Goal: Task Accomplishment & Management: Complete application form

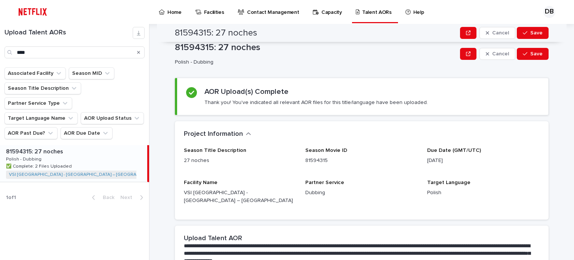
scroll to position [166, 0]
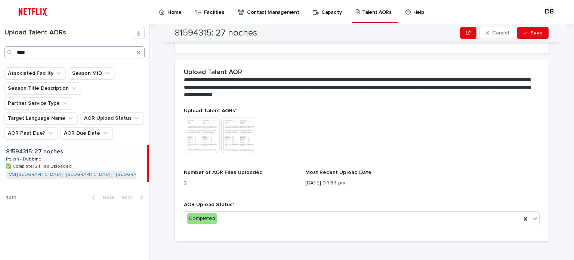
drag, startPoint x: 139, startPoint y: 53, endPoint x: 127, endPoint y: 53, distance: 12.0
click at [139, 53] on icon "Search" at bounding box center [138, 52] width 3 height 3
click at [123, 53] on input "Search" at bounding box center [74, 52] width 140 height 12
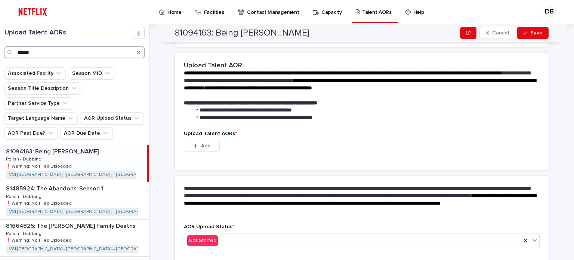
scroll to position [188, 0]
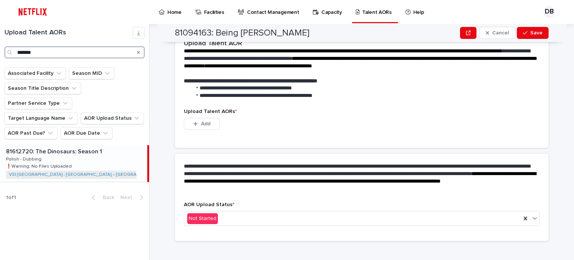
type input "*******"
click at [86, 149] on div "81612720: The Dinosaurs: Season 1 81612720: The Dinosaurs: Season 1 Polish - Du…" at bounding box center [73, 163] width 147 height 37
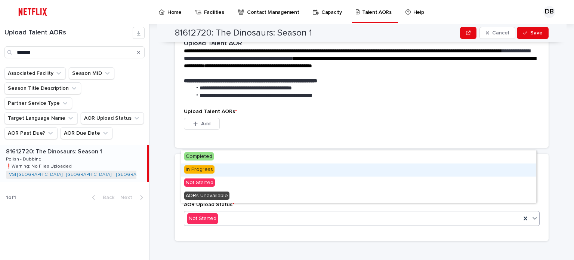
click at [208, 173] on span "In Progress" at bounding box center [199, 169] width 30 height 8
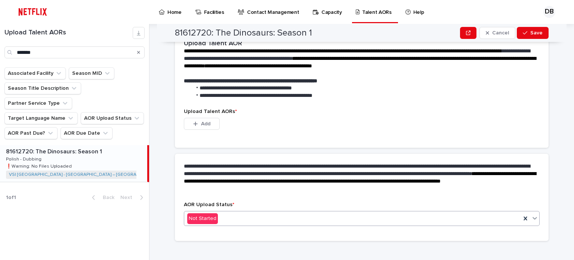
scroll to position [151, 0]
click at [201, 121] on span "Add" at bounding box center [205, 123] width 9 height 5
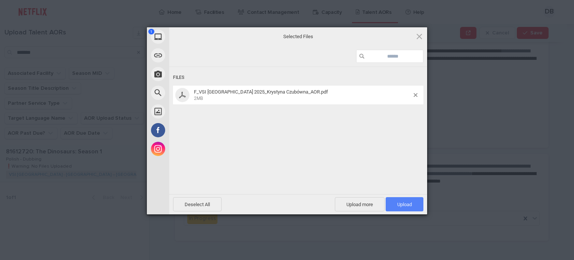
click at [399, 207] on span "Upload 1" at bounding box center [404, 204] width 38 height 14
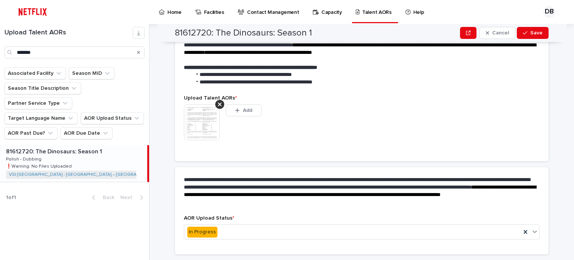
scroll to position [186, 0]
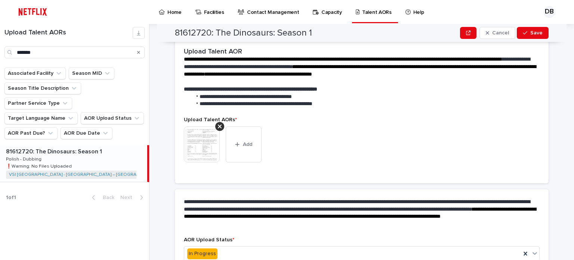
click at [199, 146] on img at bounding box center [202, 144] width 36 height 36
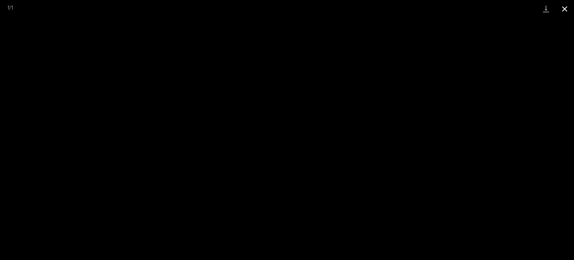
click at [569, 7] on button "Close gallery" at bounding box center [564, 9] width 19 height 18
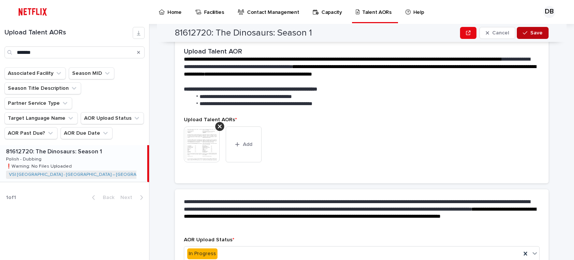
click at [523, 32] on icon "button" at bounding box center [524, 32] width 4 height 5
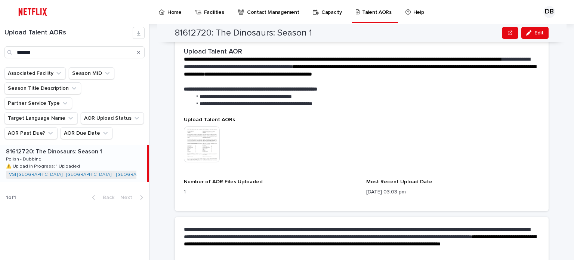
scroll to position [202, 0]
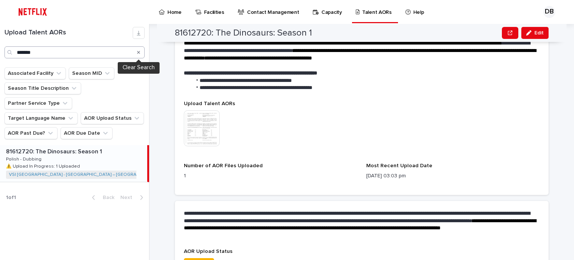
drag, startPoint x: 137, startPoint y: 52, endPoint x: 99, endPoint y: 49, distance: 38.2
click at [137, 52] on icon "Search" at bounding box center [138, 52] width 3 height 4
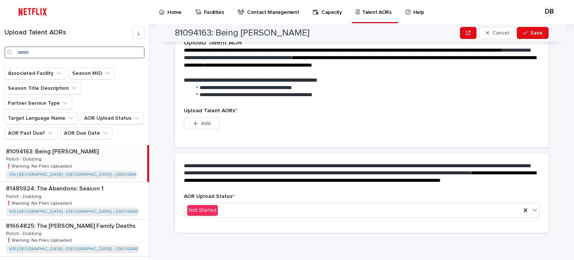
click at [99, 49] on input "Search" at bounding box center [74, 52] width 140 height 12
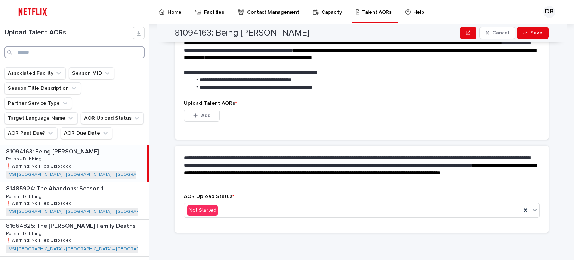
scroll to position [188, 0]
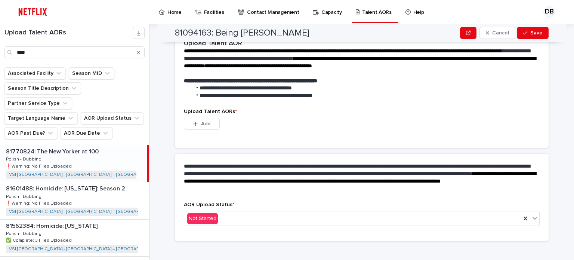
click at [106, 145] on div "81770824: The New Yorker at 100 81770824: The New Yorker at 100 Polish - Dubbin…" at bounding box center [73, 163] width 147 height 37
type input "***"
click at [221, 212] on div "Not Started" at bounding box center [352, 218] width 336 height 12
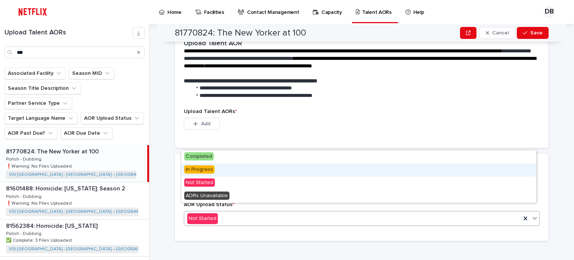
click at [214, 171] on div "In Progress" at bounding box center [358, 169] width 355 height 13
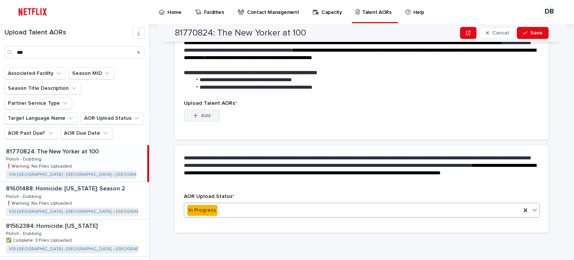
scroll to position [151, 0]
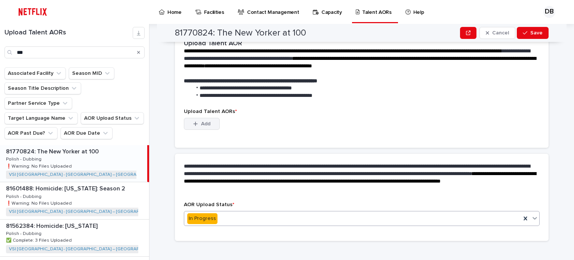
click at [208, 118] on button "Add" at bounding box center [202, 124] width 36 height 12
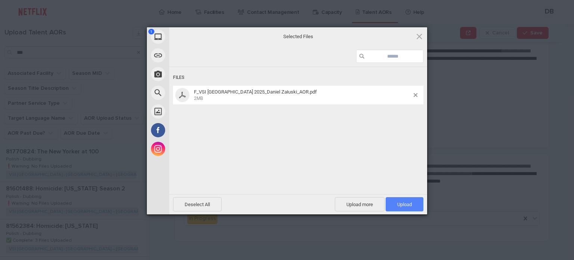
click at [397, 202] on span "Upload 1" at bounding box center [404, 204] width 15 height 6
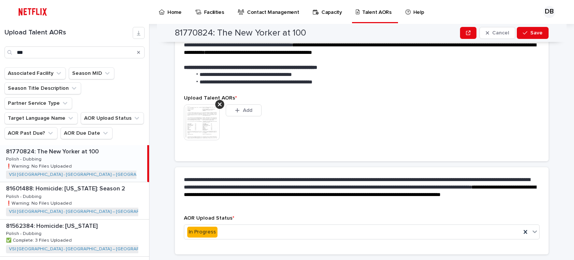
scroll to position [186, 0]
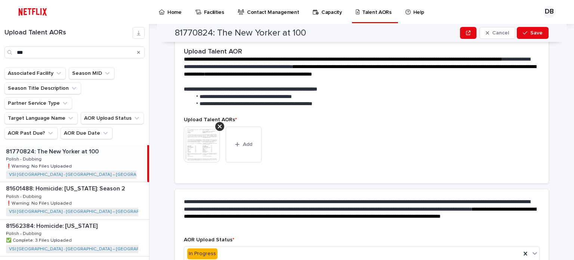
click at [202, 147] on img at bounding box center [202, 144] width 36 height 36
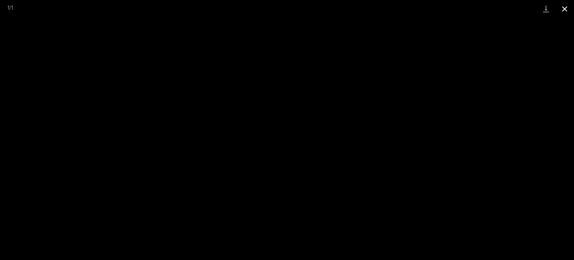
click at [564, 9] on button "Close gallery" at bounding box center [564, 9] width 19 height 18
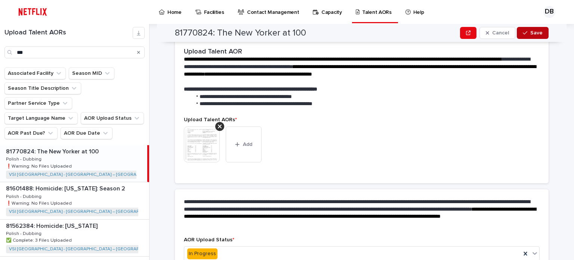
click at [538, 30] on span "Save" at bounding box center [536, 32] width 12 height 5
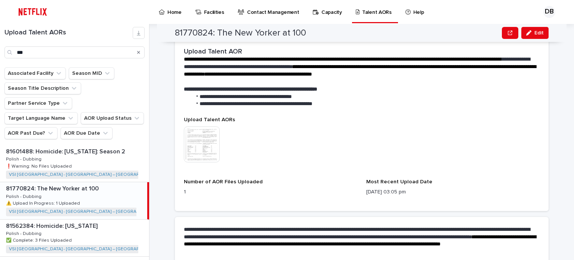
scroll to position [202, 0]
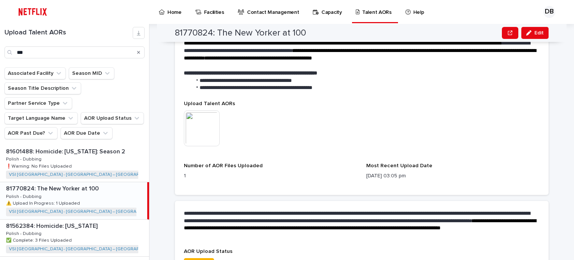
click at [136, 55] on div "Search" at bounding box center [139, 52] width 12 height 12
click at [137, 55] on button "Search" at bounding box center [138, 52] width 3 height 12
click at [128, 53] on input "Search" at bounding box center [74, 52] width 140 height 12
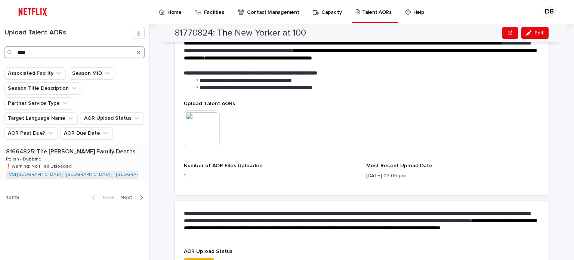
type input "****"
click at [114, 148] on p at bounding box center [75, 151] width 138 height 7
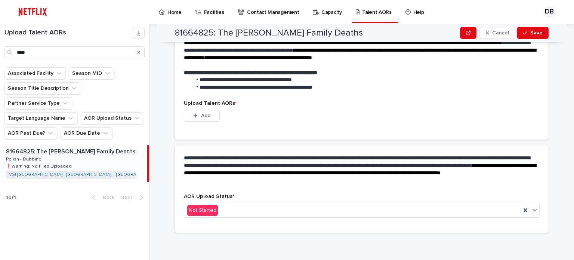
scroll to position [188, 0]
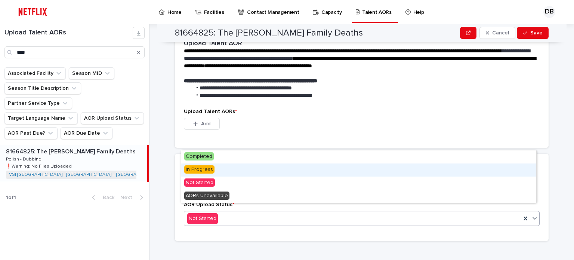
click at [211, 170] on span "In Progress" at bounding box center [199, 169] width 30 height 8
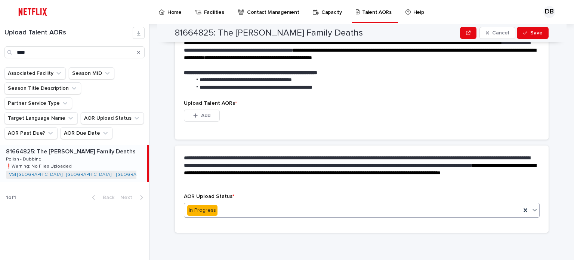
scroll to position [151, 0]
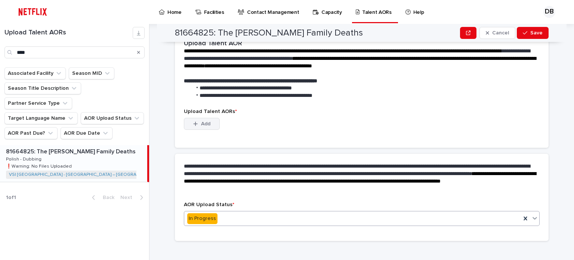
click at [206, 121] on span "Add" at bounding box center [205, 123] width 9 height 5
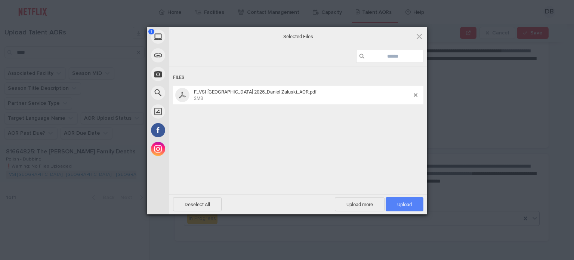
click at [394, 201] on span "Upload 1" at bounding box center [404, 204] width 38 height 14
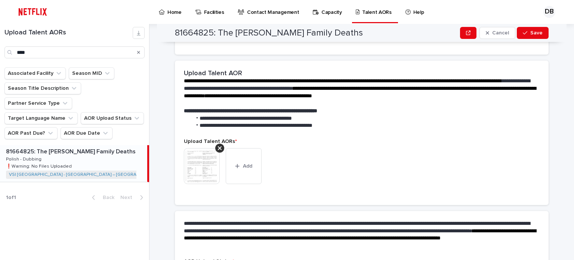
scroll to position [186, 0]
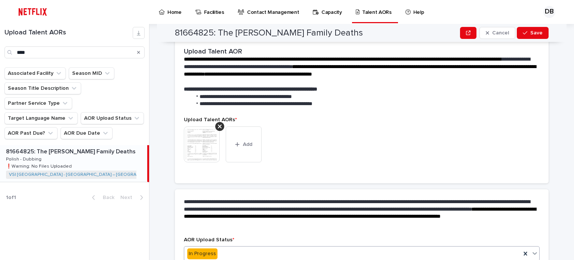
click at [210, 143] on img at bounding box center [202, 144] width 36 height 36
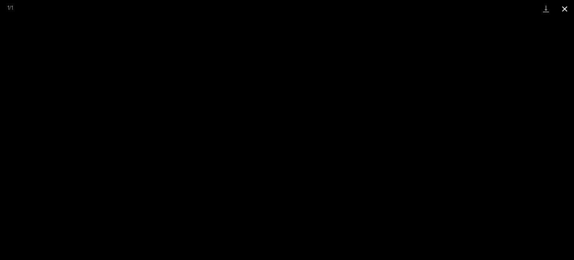
click at [563, 12] on button "Close gallery" at bounding box center [564, 9] width 19 height 18
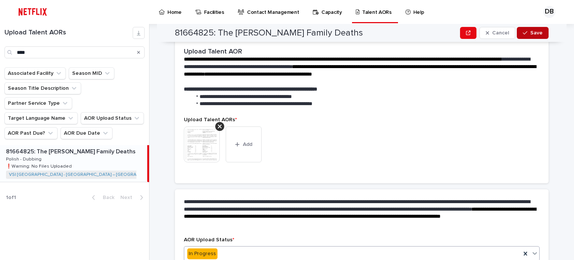
click at [532, 34] on span "Save" at bounding box center [536, 32] width 12 height 5
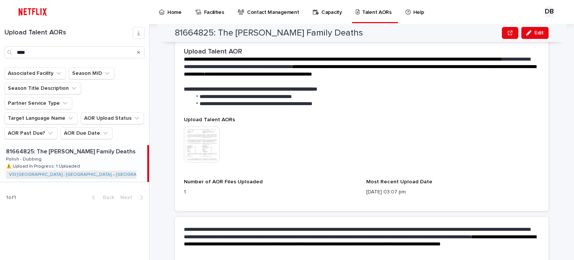
scroll to position [202, 0]
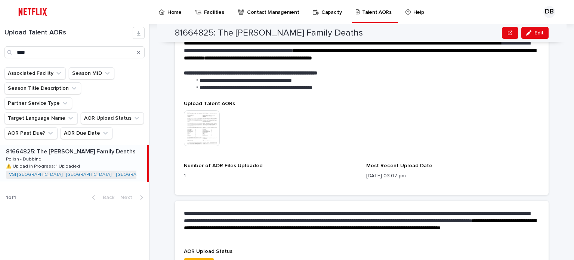
click at [137, 52] on icon "Search" at bounding box center [138, 52] width 3 height 4
click at [116, 52] on input "Search" at bounding box center [74, 52] width 140 height 12
type input "*****"
click at [85, 149] on div "81987104: [GEOGRAPHIC_DATA] 81987104: [GEOGRAPHIC_DATA] Polish - Dubbing Polish…" at bounding box center [73, 163] width 147 height 37
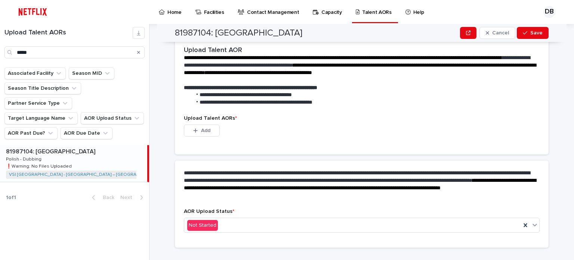
scroll to position [224, 0]
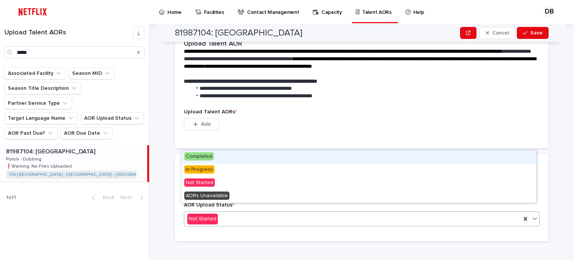
click at [208, 212] on div "Not Started" at bounding box center [352, 218] width 336 height 12
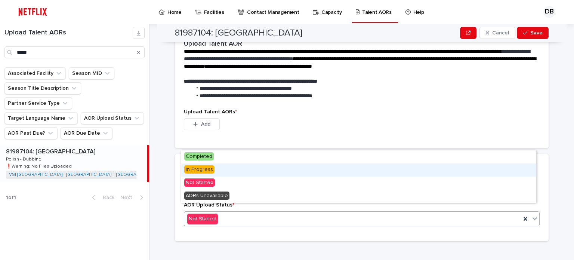
click at [204, 170] on span "In Progress" at bounding box center [199, 169] width 30 height 8
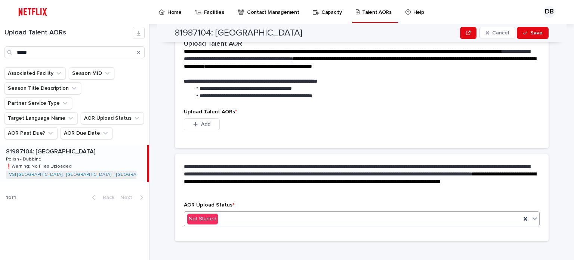
scroll to position [188, 0]
click at [202, 121] on span "Add" at bounding box center [205, 123] width 9 height 5
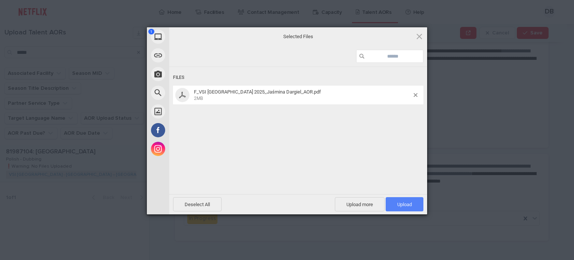
click at [410, 199] on span "Upload 1" at bounding box center [404, 204] width 38 height 14
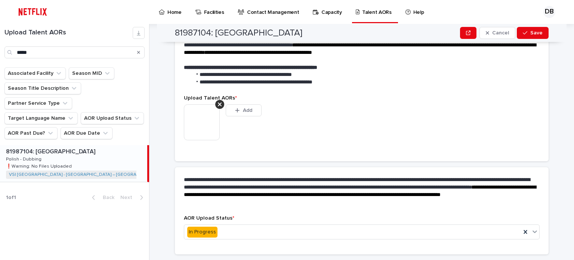
scroll to position [223, 0]
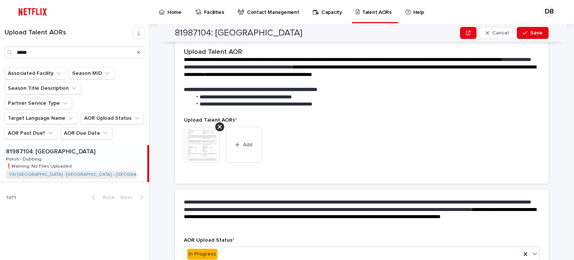
click at [196, 133] on img at bounding box center [202, 145] width 36 height 36
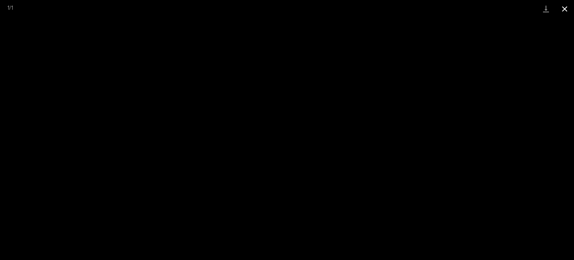
click at [561, 9] on button "Close gallery" at bounding box center [564, 9] width 19 height 18
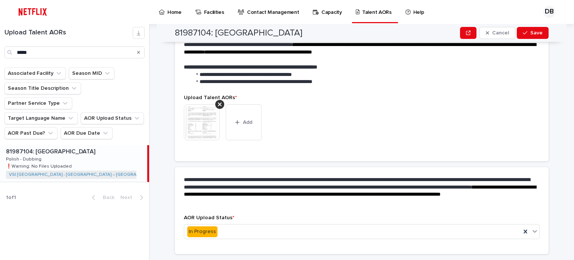
scroll to position [258, 0]
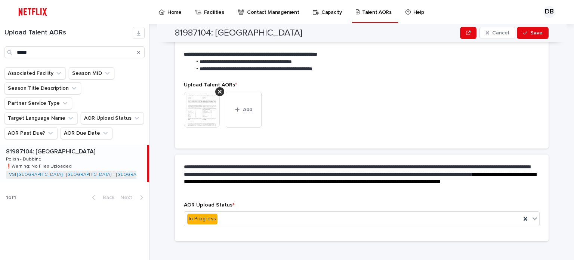
click at [208, 102] on img at bounding box center [202, 109] width 36 height 36
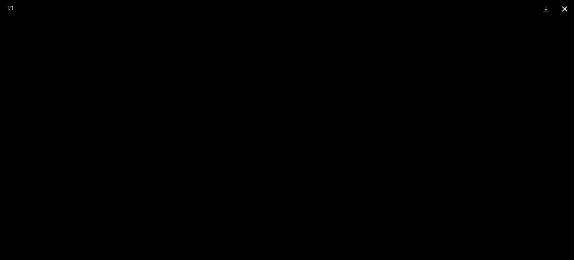
click at [567, 9] on button "Close gallery" at bounding box center [564, 9] width 19 height 18
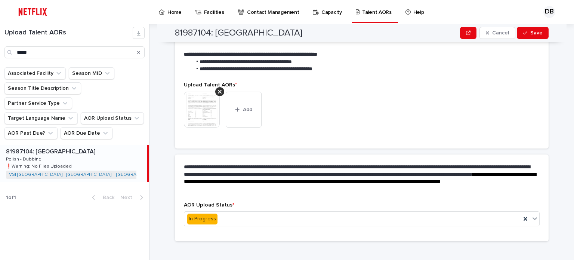
click at [526, 27] on div "81987104: [GEOGRAPHIC_DATA] Cancel Save" at bounding box center [361, 33] width 373 height 18
click at [527, 31] on div "button" at bounding box center [525, 32] width 7 height 5
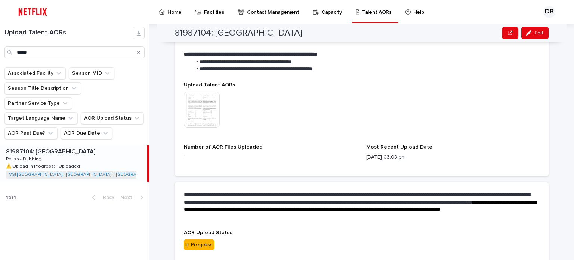
scroll to position [249, 0]
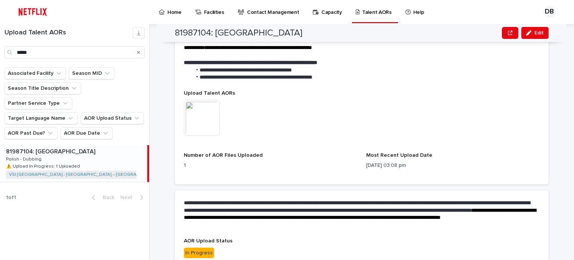
click at [139, 53] on icon "Search" at bounding box center [138, 52] width 3 height 4
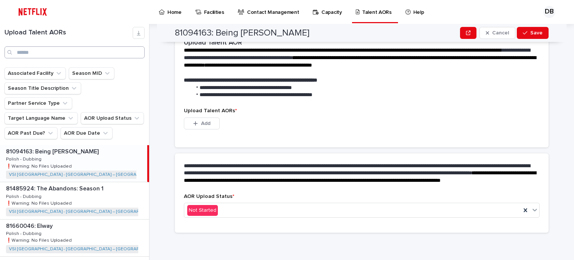
scroll to position [188, 0]
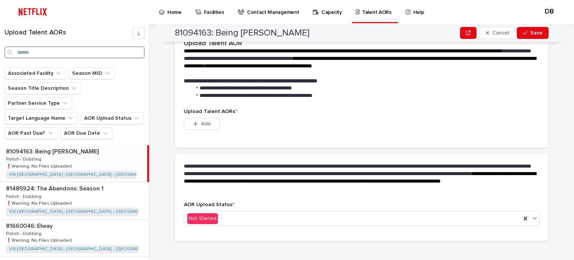
click at [114, 56] on input "Search" at bounding box center [74, 52] width 140 height 12
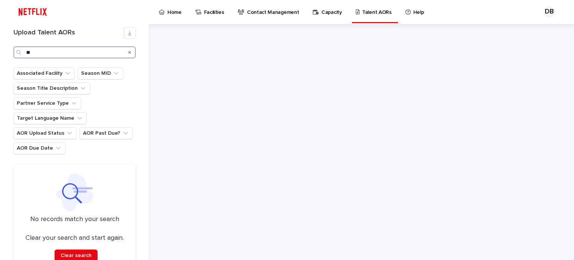
type input "*"
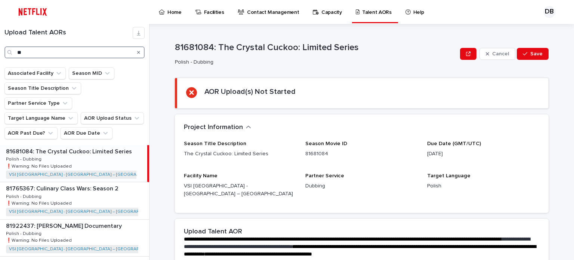
type input "**"
click at [96, 155] on div "81681084: The Crystal Cuckoo: Limited Series 81681084: The Crystal Cuckoo: Limi…" at bounding box center [73, 163] width 147 height 37
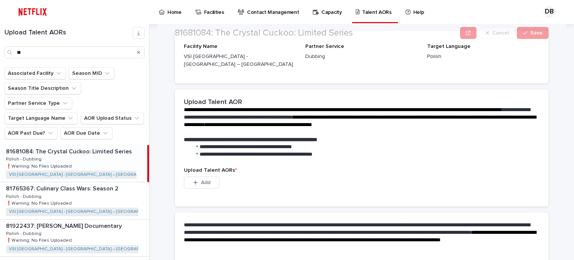
scroll to position [149, 0]
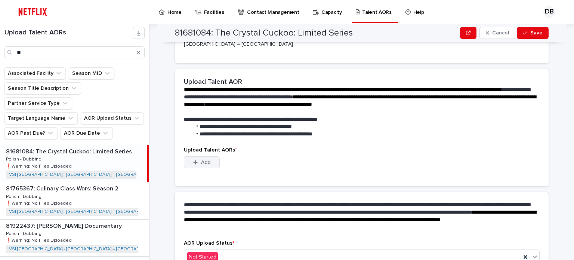
click at [198, 156] on button "Add" at bounding box center [202, 162] width 36 height 12
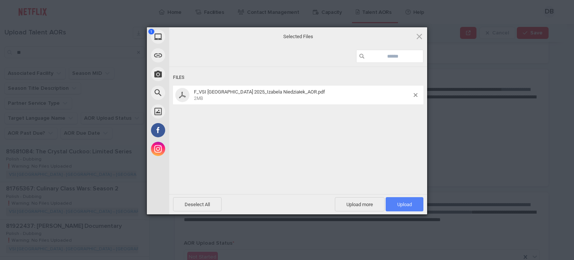
click at [395, 202] on span "Upload 1" at bounding box center [404, 204] width 38 height 14
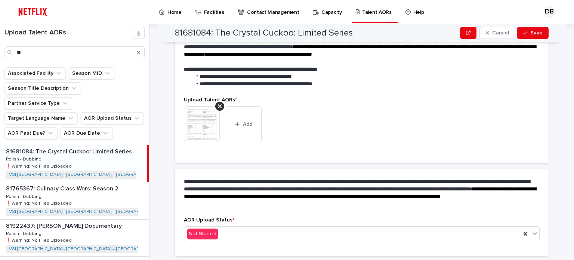
scroll to position [145, 0]
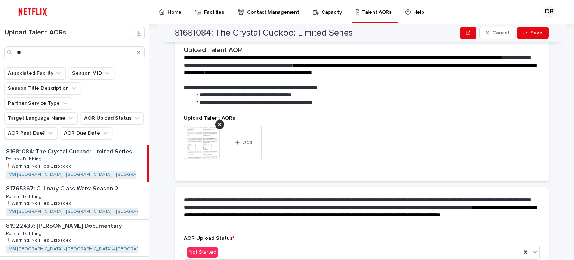
click at [210, 140] on img at bounding box center [202, 142] width 36 height 36
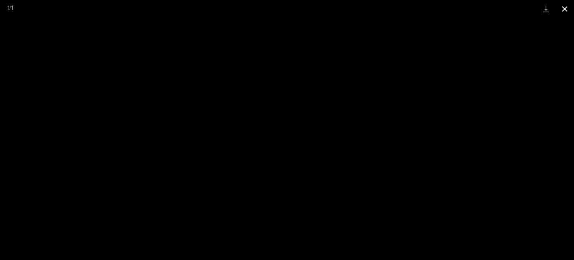
click at [568, 9] on button "Close gallery" at bounding box center [564, 9] width 19 height 18
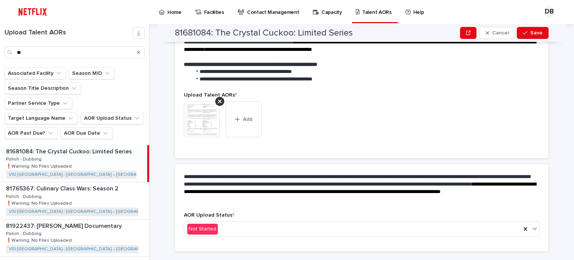
scroll to position [178, 0]
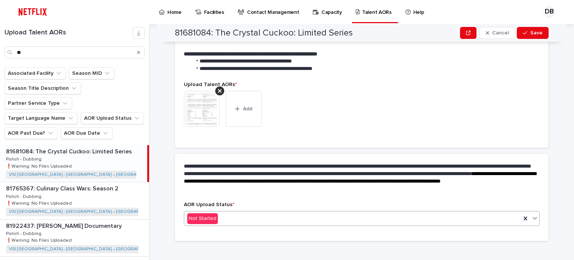
click at [218, 215] on div "Not Started" at bounding box center [352, 218] width 336 height 12
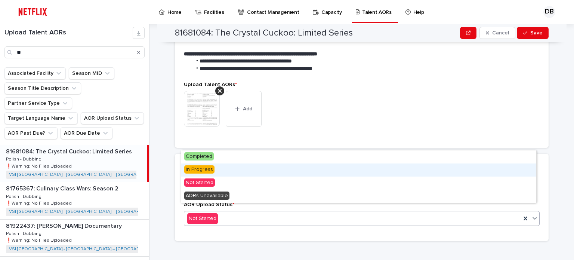
click at [212, 174] on div "In Progress" at bounding box center [358, 169] width 355 height 13
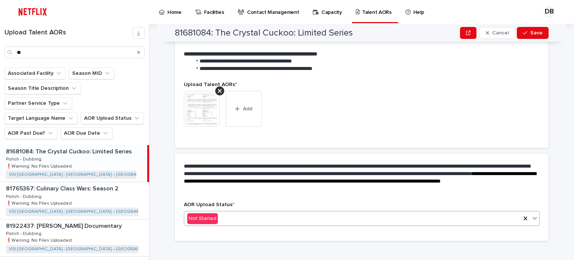
scroll to position [200, 0]
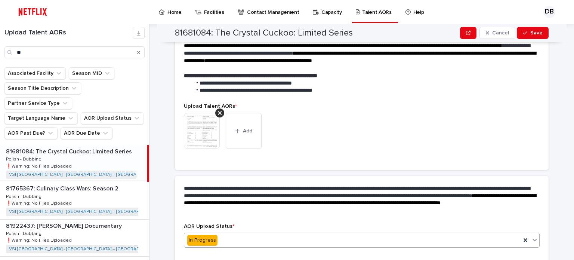
click at [202, 131] on img at bounding box center [202, 131] width 36 height 36
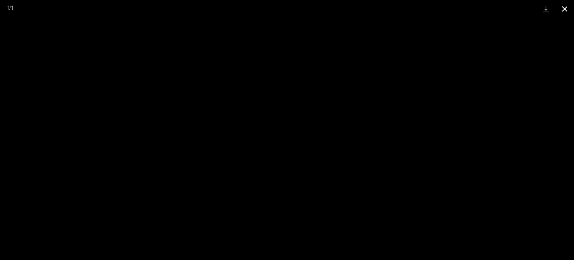
click at [567, 9] on button "Close gallery" at bounding box center [564, 9] width 19 height 18
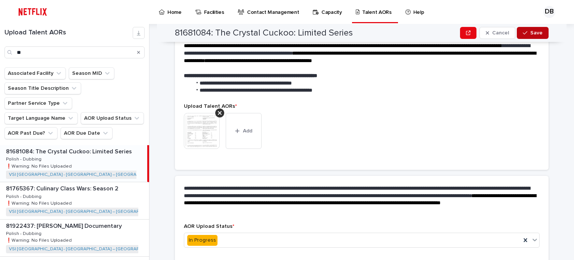
click at [539, 31] on span "Save" at bounding box center [536, 32] width 12 height 5
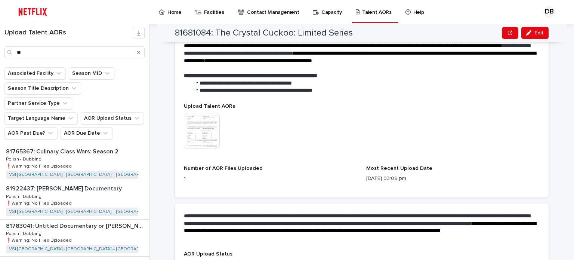
scroll to position [216, 0]
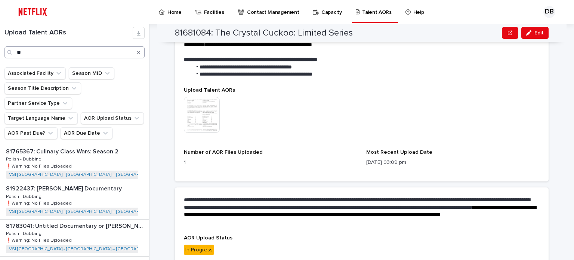
drag, startPoint x: 139, startPoint y: 52, endPoint x: 128, endPoint y: 50, distance: 11.0
click at [139, 52] on icon "Search" at bounding box center [138, 52] width 3 height 4
click at [128, 50] on input "Search" at bounding box center [74, 52] width 140 height 12
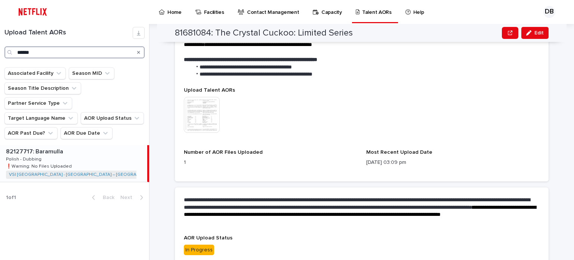
type input "******"
click at [105, 145] on div "82127717: Baramulla 82127717: Baramulla Polish - Dubbing Polish - Dubbing ❗️War…" at bounding box center [73, 163] width 147 height 37
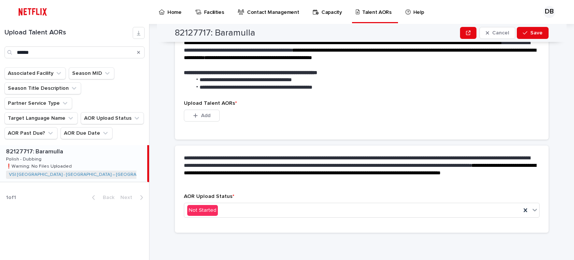
scroll to position [188, 0]
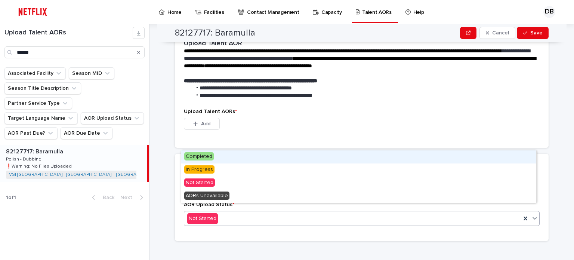
click at [204, 212] on div "Not Started" at bounding box center [352, 218] width 336 height 12
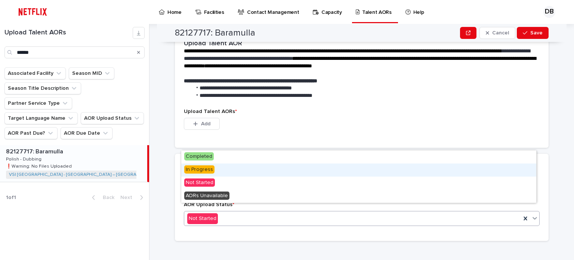
click at [205, 171] on span "In Progress" at bounding box center [199, 169] width 30 height 8
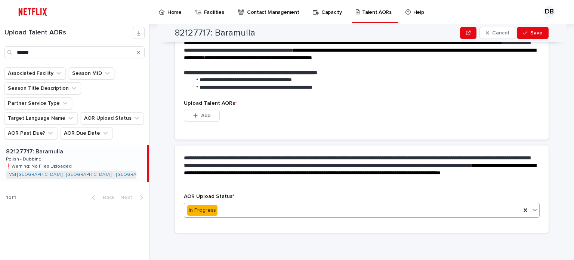
scroll to position [151, 0]
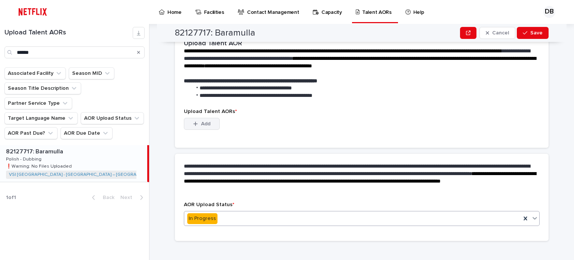
click at [205, 118] on button "Add" at bounding box center [202, 124] width 36 height 12
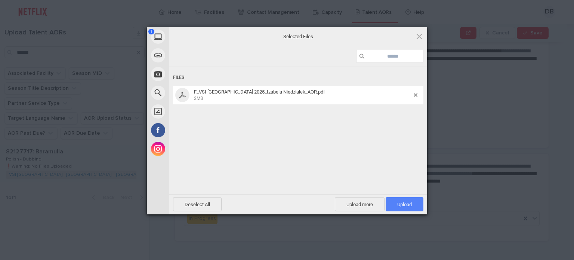
click at [397, 203] on span "Upload 1" at bounding box center [404, 204] width 15 height 6
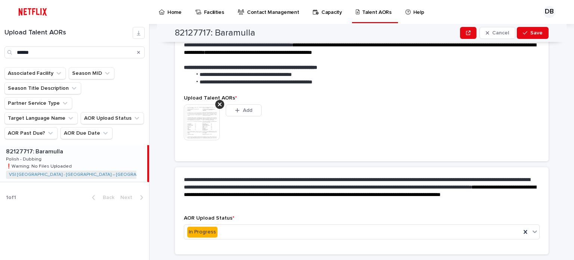
scroll to position [186, 0]
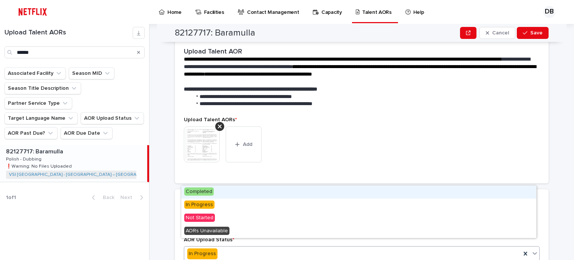
click at [206, 248] on div "In Progress" at bounding box center [202, 253] width 30 height 11
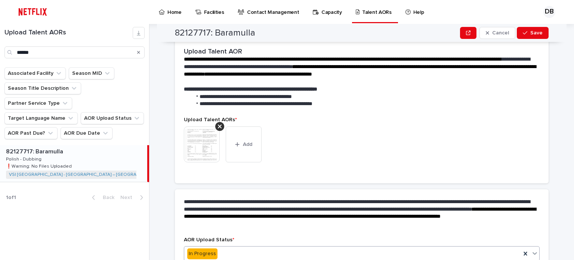
click at [198, 143] on img at bounding box center [202, 144] width 36 height 36
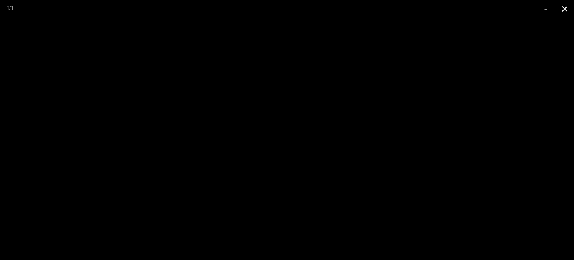
click at [563, 12] on button "Close gallery" at bounding box center [564, 9] width 19 height 18
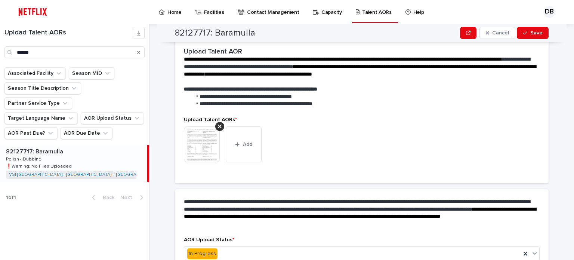
click at [201, 150] on img at bounding box center [202, 144] width 36 height 36
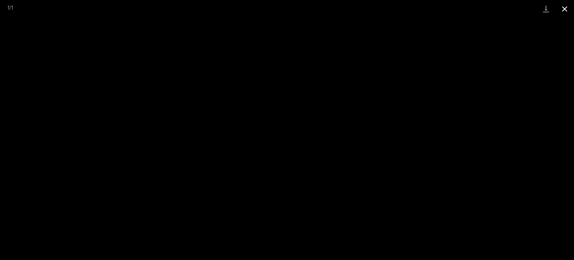
click at [561, 7] on button "Close gallery" at bounding box center [564, 9] width 19 height 18
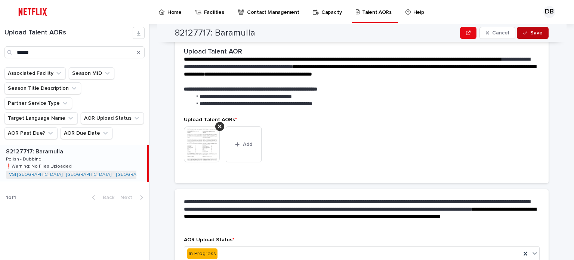
click at [525, 32] on div "button" at bounding box center [525, 32] width 7 height 5
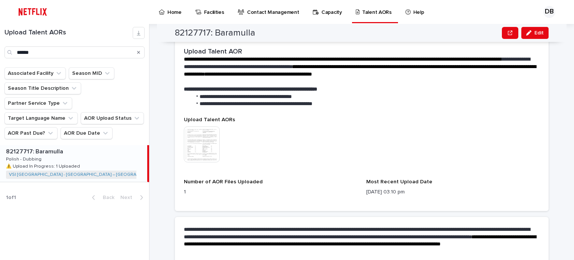
scroll to position [202, 0]
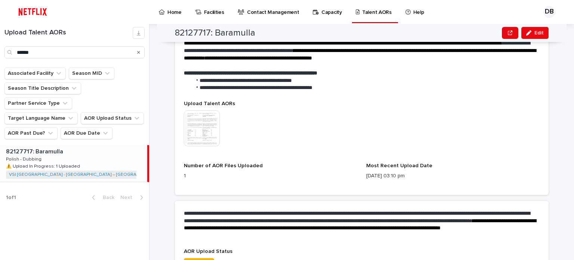
click at [140, 52] on icon "Search" at bounding box center [138, 52] width 3 height 4
click at [116, 56] on input "Search" at bounding box center [74, 52] width 140 height 12
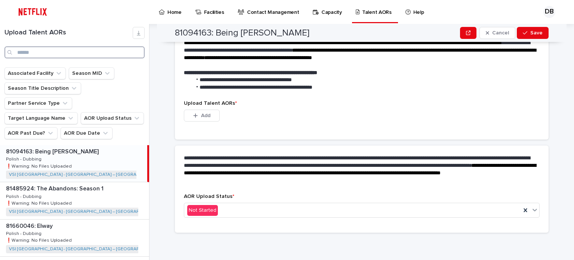
scroll to position [188, 0]
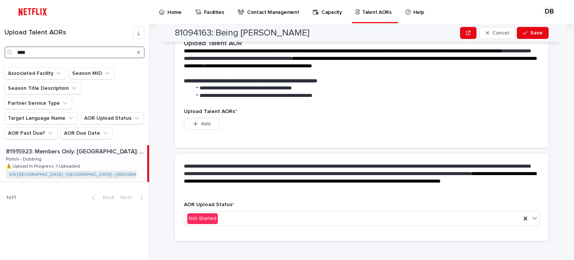
type input "****"
click at [102, 153] on div "81915923: Members Only: [GEOGRAPHIC_DATA]: Season 1 81915923: Members Only: [GE…" at bounding box center [73, 163] width 147 height 37
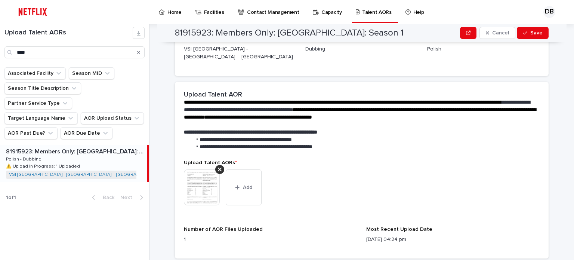
scroll to position [202, 0]
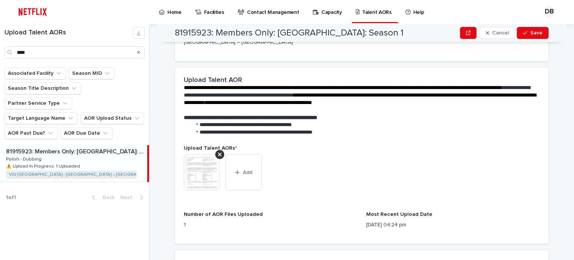
click at [192, 164] on img at bounding box center [202, 172] width 36 height 36
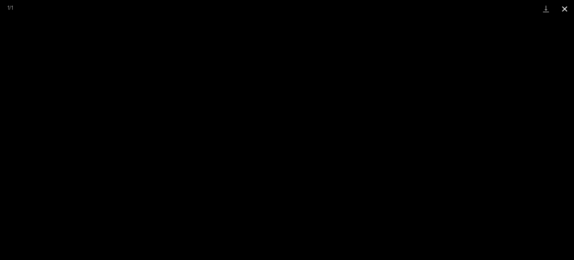
click at [566, 7] on button "Close gallery" at bounding box center [564, 9] width 19 height 18
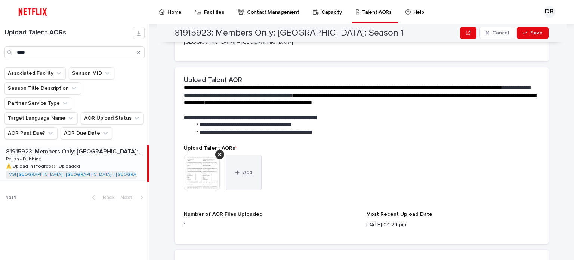
click at [236, 154] on button "Add" at bounding box center [244, 172] width 36 height 36
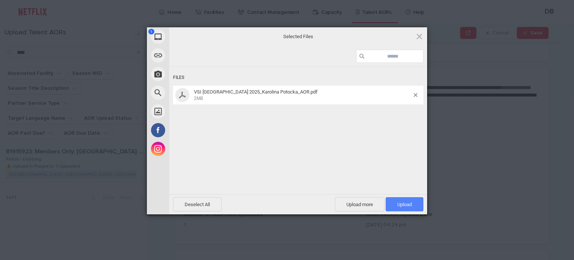
click at [399, 206] on span "Upload 1" at bounding box center [404, 204] width 15 height 6
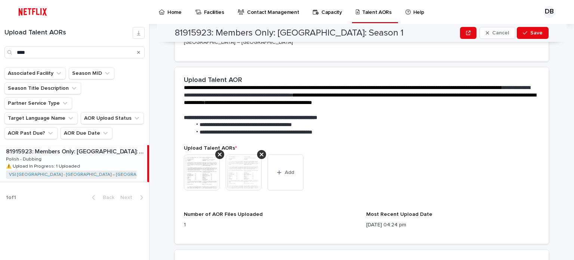
click at [199, 154] on img at bounding box center [202, 172] width 36 height 36
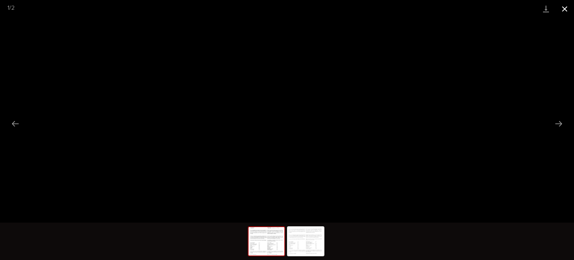
click at [564, 6] on button "Close gallery" at bounding box center [564, 9] width 19 height 18
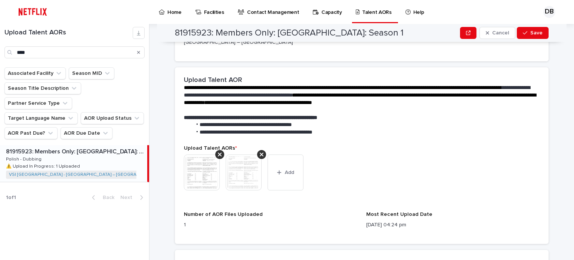
click at [241, 165] on img at bounding box center [244, 172] width 36 height 36
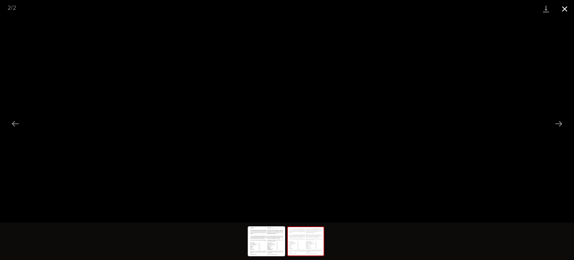
click at [568, 12] on button "Close gallery" at bounding box center [564, 9] width 19 height 18
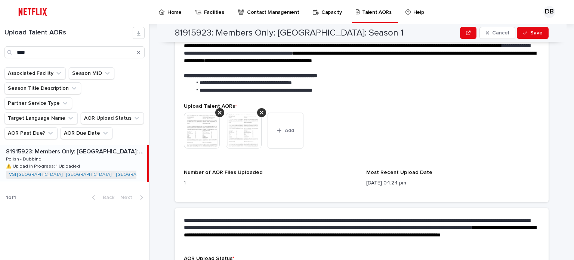
scroll to position [290, 0]
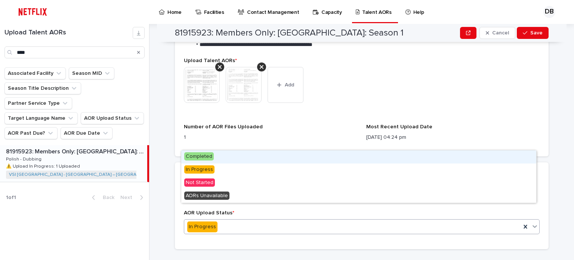
click at [213, 156] on div "Completed" at bounding box center [358, 156] width 355 height 13
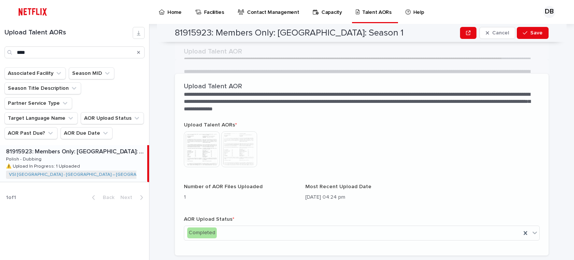
scroll to position [202, 0]
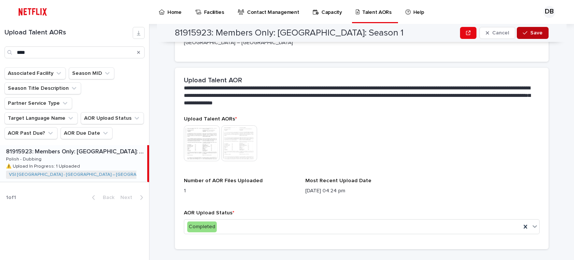
click at [527, 34] on div "button" at bounding box center [525, 32] width 7 height 5
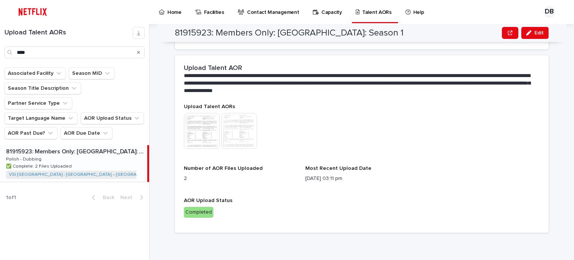
scroll to position [162, 0]
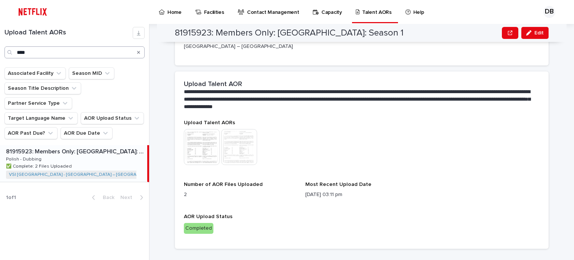
drag, startPoint x: 137, startPoint y: 52, endPoint x: 126, endPoint y: 53, distance: 11.6
click at [137, 52] on icon "Search" at bounding box center [138, 52] width 3 height 4
click at [126, 53] on input "****" at bounding box center [74, 52] width 140 height 12
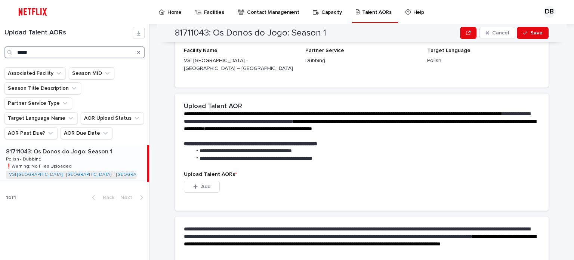
type input "*****"
click at [103, 145] on div "81711043: Os Donos do Jogo: Season 1 81711043: Os Donos do Jogo: Season 1 Polis…" at bounding box center [73, 163] width 147 height 37
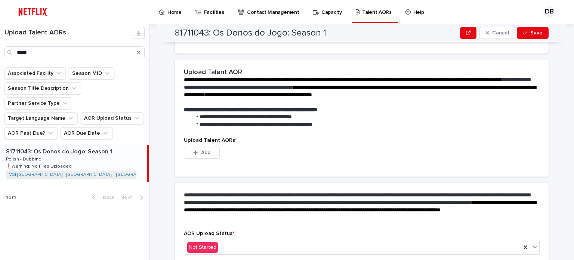
scroll to position [224, 0]
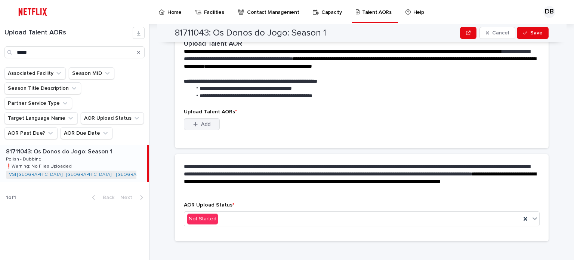
click at [204, 121] on span "Add" at bounding box center [205, 123] width 9 height 5
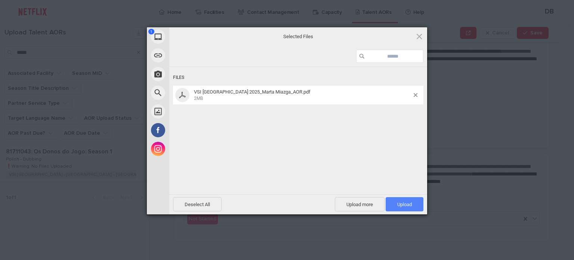
click at [395, 203] on span "Upload 1" at bounding box center [404, 204] width 38 height 14
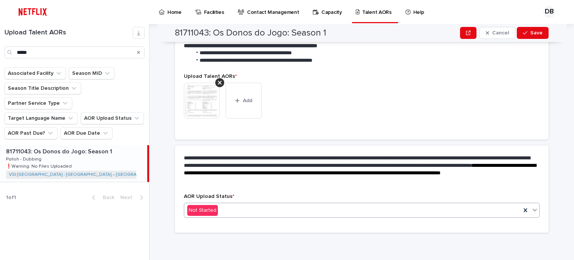
scroll to position [215, 0]
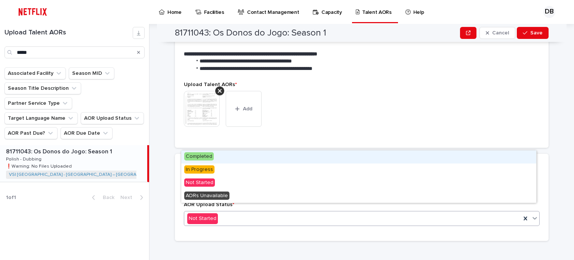
click at [223, 212] on div "Not Started" at bounding box center [352, 218] width 336 height 12
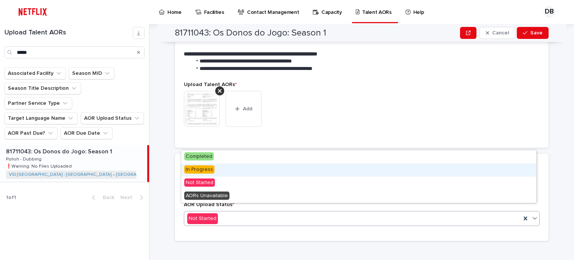
click at [208, 170] on span "In Progress" at bounding box center [199, 169] width 30 height 8
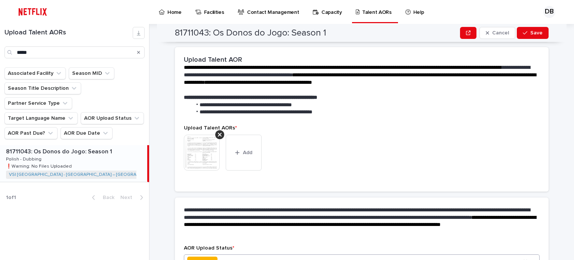
scroll to position [236, 0]
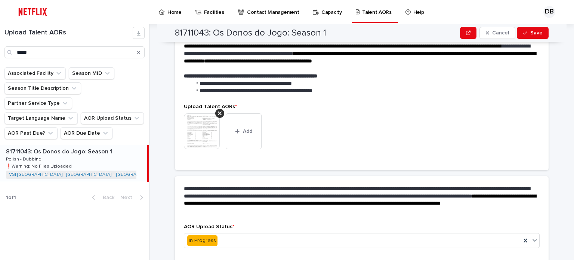
click at [200, 124] on img at bounding box center [202, 131] width 36 height 36
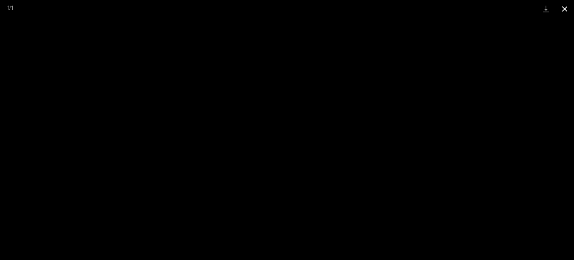
click at [571, 6] on button "Close gallery" at bounding box center [564, 9] width 19 height 18
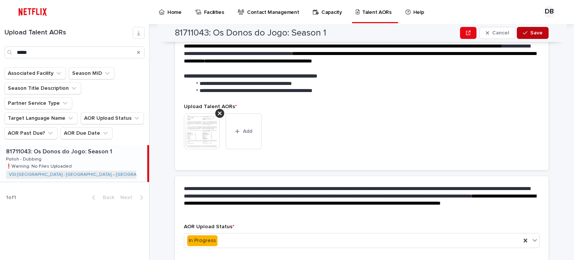
click at [538, 29] on button "Save" at bounding box center [532, 33] width 32 height 12
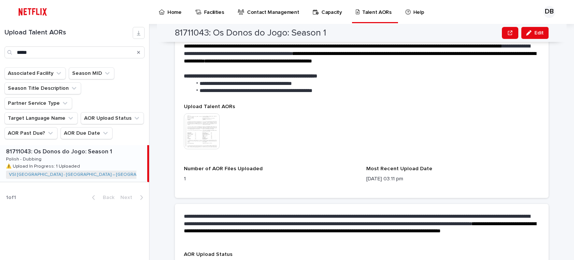
scroll to position [252, 0]
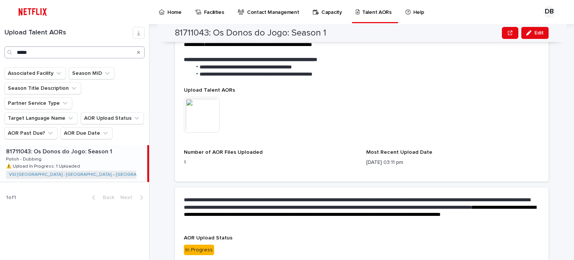
drag, startPoint x: 137, startPoint y: 53, endPoint x: 122, endPoint y: 55, distance: 15.1
click at [137, 53] on icon "Search" at bounding box center [138, 52] width 3 height 4
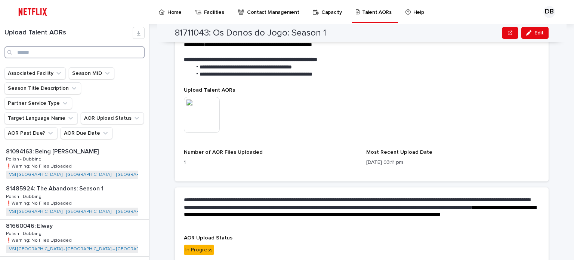
click at [122, 55] on input "Search" at bounding box center [74, 52] width 140 height 12
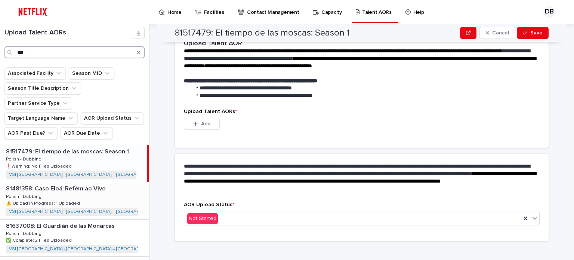
type input "***"
click at [103, 183] on p "81481358: Caso Eloá: Refém ao Vivo" at bounding box center [56, 187] width 101 height 9
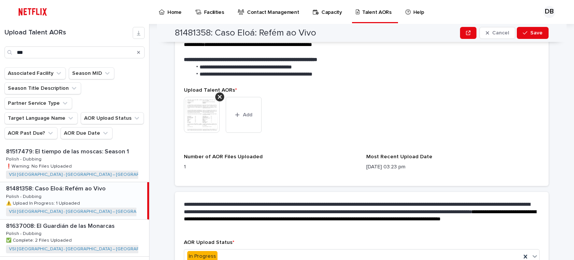
scroll to position [290, 0]
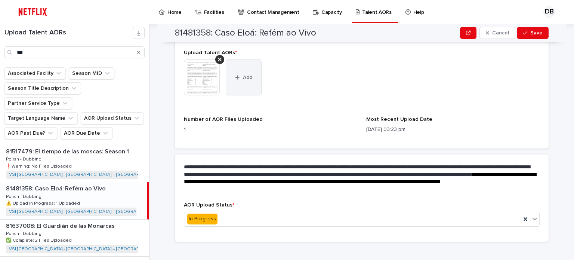
click at [253, 78] on button "Add" at bounding box center [244, 77] width 36 height 36
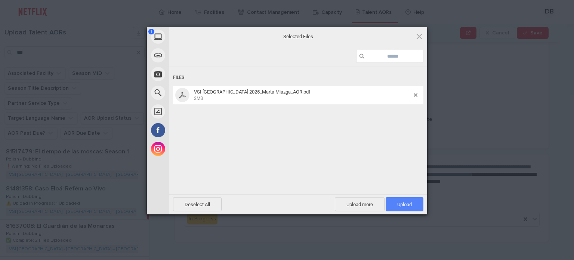
click at [400, 210] on span "Upload 1" at bounding box center [404, 204] width 38 height 14
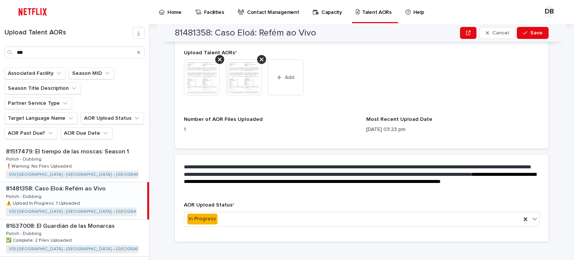
click at [193, 75] on img at bounding box center [202, 77] width 36 height 36
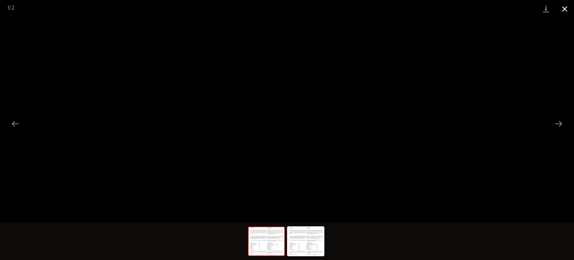
click at [564, 9] on button "Close gallery" at bounding box center [564, 9] width 19 height 18
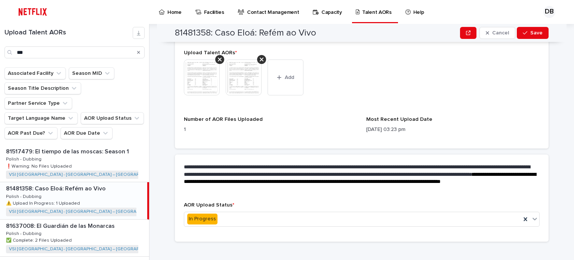
click at [248, 77] on img at bounding box center [244, 77] width 36 height 36
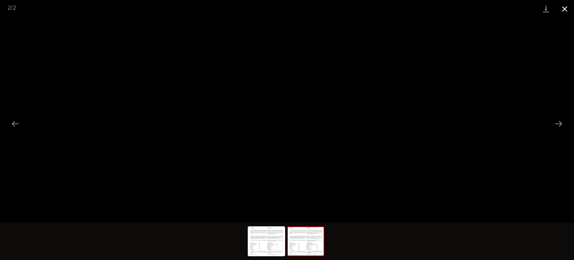
click at [564, 13] on button "Close gallery" at bounding box center [564, 9] width 19 height 18
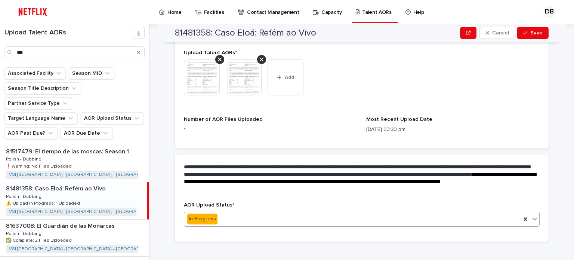
click at [300, 212] on div "In Progress" at bounding box center [352, 218] width 336 height 12
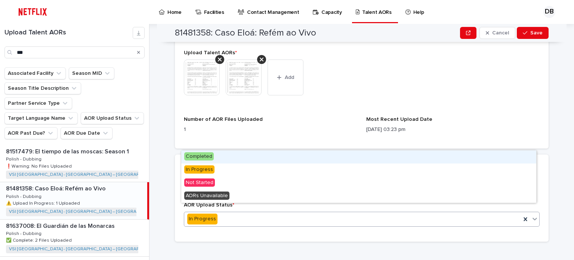
click at [274, 153] on div "Completed" at bounding box center [358, 156] width 355 height 13
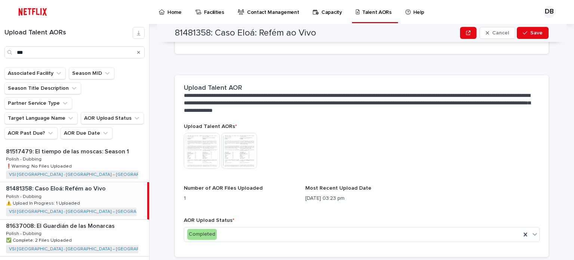
scroll to position [202, 0]
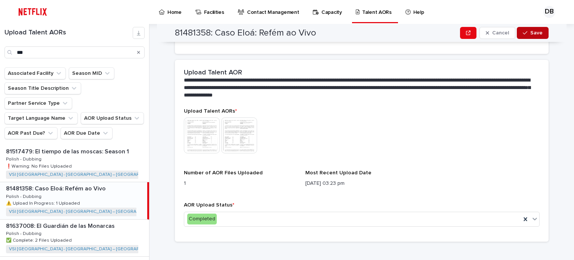
click at [532, 28] on button "Save" at bounding box center [532, 33] width 32 height 12
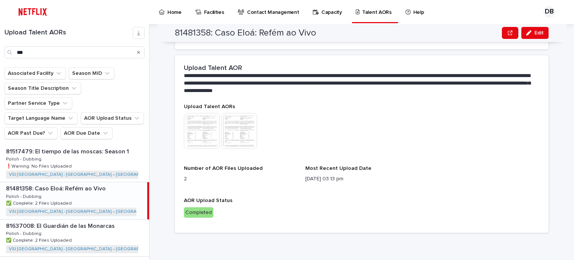
scroll to position [162, 0]
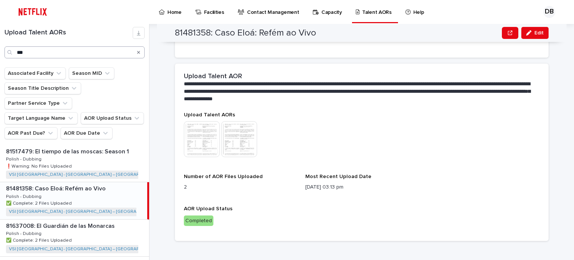
drag, startPoint x: 137, startPoint y: 52, endPoint x: 124, endPoint y: 54, distance: 13.6
click at [137, 52] on icon "Search" at bounding box center [138, 52] width 3 height 4
click at [124, 54] on input "***" at bounding box center [74, 52] width 140 height 12
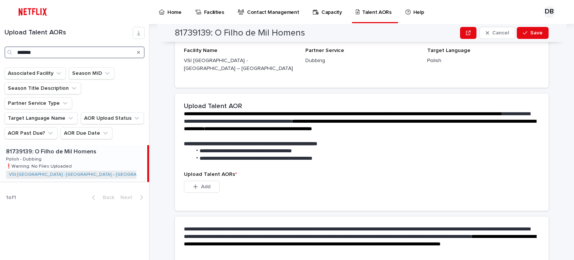
type input "*******"
click at [112, 148] on p at bounding box center [75, 151] width 138 height 7
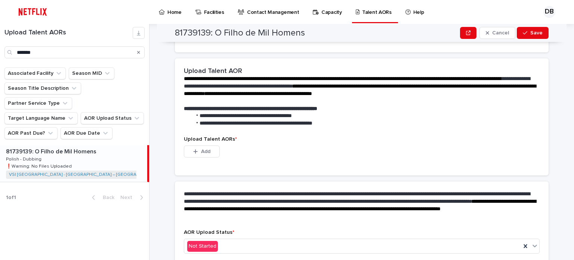
scroll to position [224, 0]
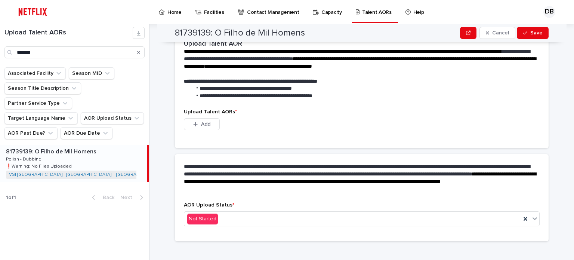
click at [199, 109] on div "Upload Talent AORs * This file cannot be opened Download File Add" at bounding box center [361, 124] width 355 height 30
click at [201, 121] on span "Add" at bounding box center [205, 123] width 9 height 5
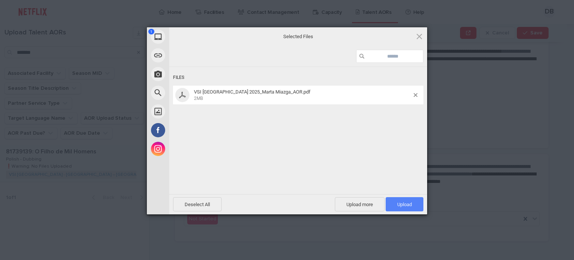
click at [395, 207] on span "Upload 1" at bounding box center [404, 204] width 38 height 14
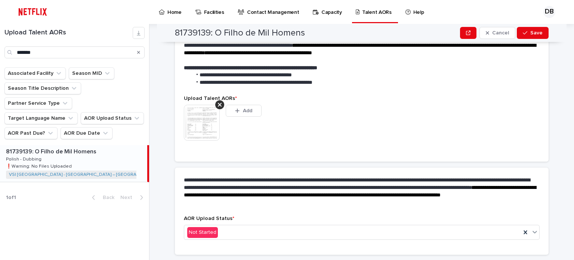
scroll to position [215, 0]
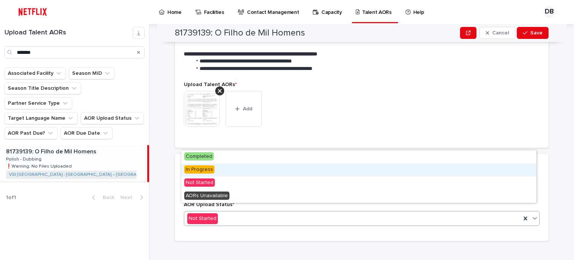
click at [202, 173] on span "In Progress" at bounding box center [199, 169] width 30 height 8
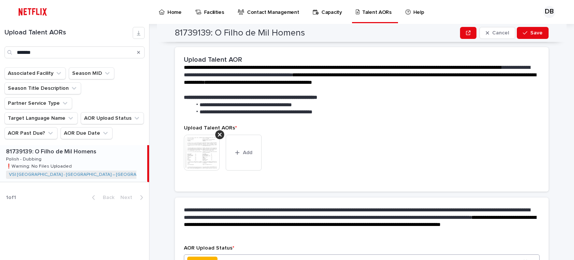
scroll to position [236, 0]
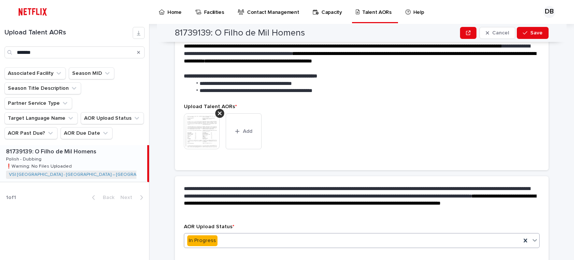
click at [193, 133] on img at bounding box center [202, 131] width 36 height 36
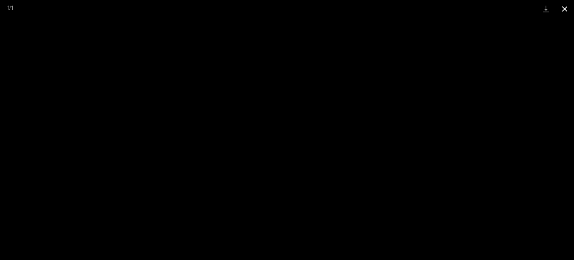
click at [566, 11] on button "Close gallery" at bounding box center [564, 9] width 19 height 18
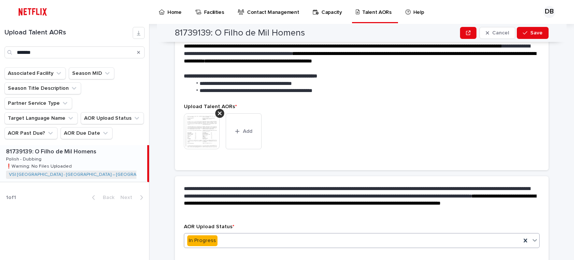
click at [192, 127] on img at bounding box center [202, 131] width 36 height 36
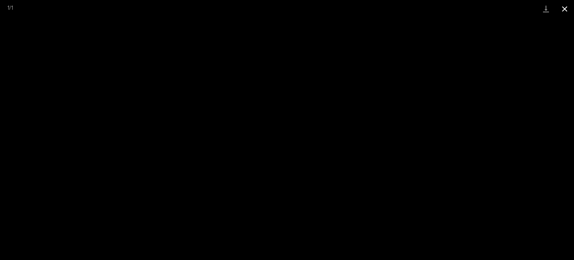
click at [568, 9] on button "Close gallery" at bounding box center [564, 9] width 19 height 18
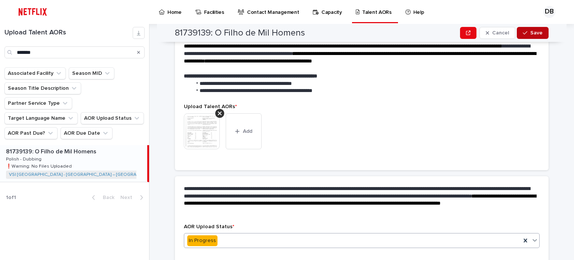
click at [538, 32] on span "Save" at bounding box center [536, 32] width 12 height 5
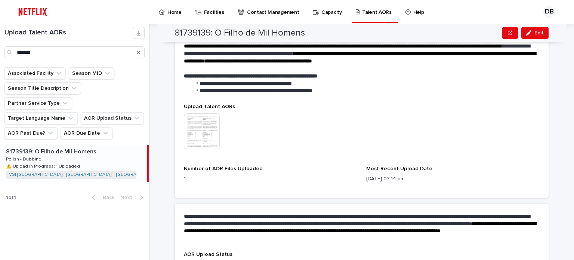
scroll to position [252, 0]
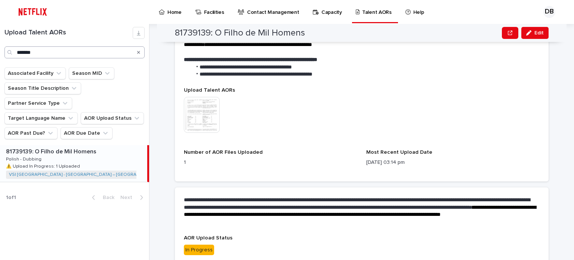
drag, startPoint x: 140, startPoint y: 51, endPoint x: 133, endPoint y: 50, distance: 6.4
click at [140, 51] on icon "Search" at bounding box center [138, 52] width 3 height 3
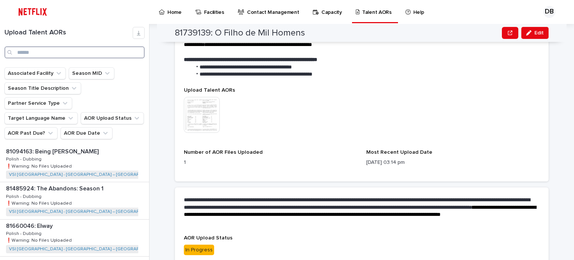
click at [128, 50] on input "Search" at bounding box center [74, 52] width 140 height 12
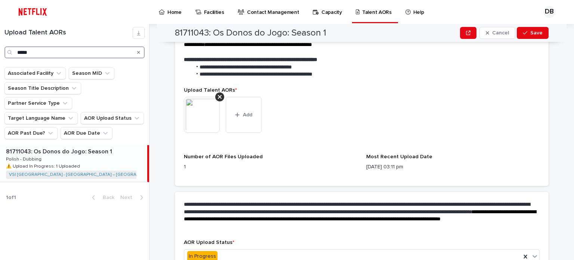
type input "*****"
click at [108, 146] on p "81711043: Os Donos do Jogo: Season 1" at bounding box center [60, 150] width 108 height 9
click at [226, 110] on button "Add" at bounding box center [244, 115] width 36 height 36
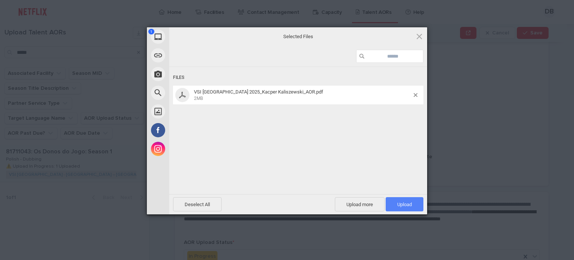
click at [399, 202] on span "Upload 1" at bounding box center [404, 204] width 15 height 6
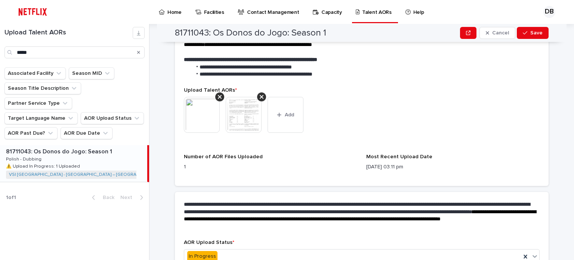
click at [246, 112] on img at bounding box center [244, 115] width 36 height 36
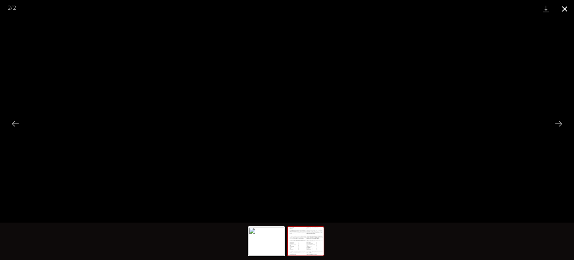
click at [563, 8] on button "Close gallery" at bounding box center [564, 9] width 19 height 18
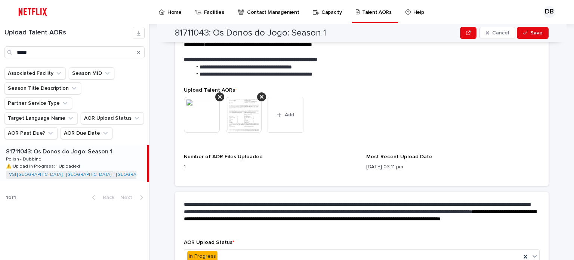
click at [200, 109] on img at bounding box center [202, 115] width 36 height 36
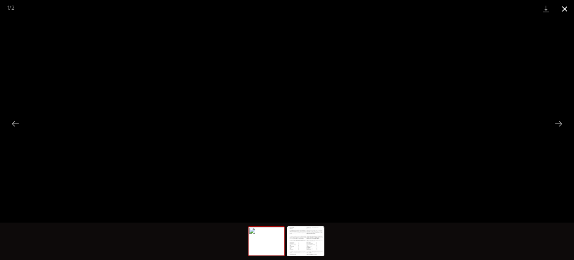
click at [563, 10] on button "Close gallery" at bounding box center [564, 9] width 19 height 18
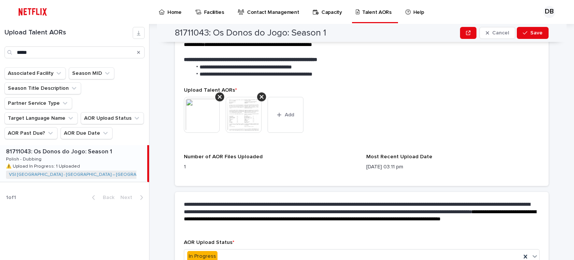
click at [246, 111] on img at bounding box center [244, 115] width 36 height 36
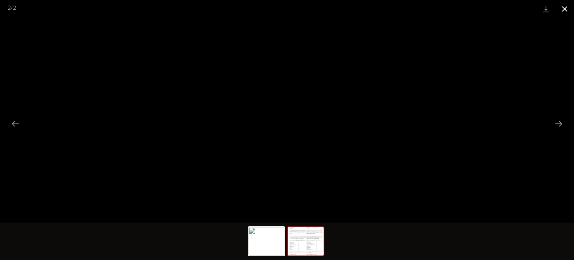
click at [566, 8] on button "Close gallery" at bounding box center [564, 9] width 19 height 18
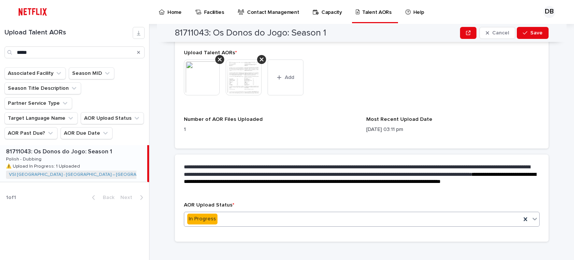
scroll to position [290, 0]
click at [267, 212] on div "In Progress" at bounding box center [352, 218] width 336 height 12
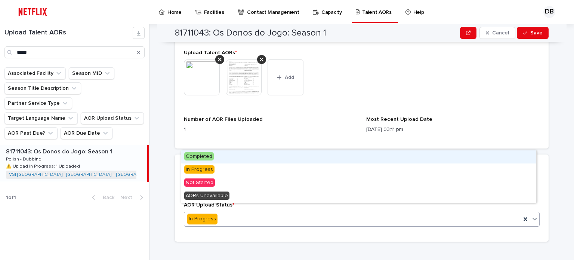
click at [222, 159] on div "Completed" at bounding box center [358, 156] width 355 height 13
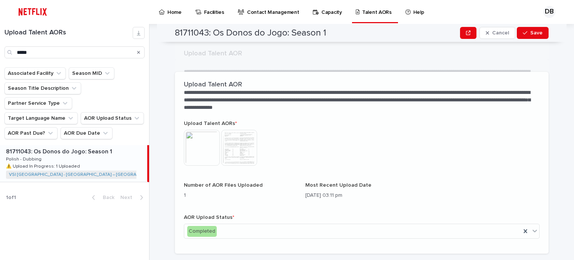
scroll to position [202, 0]
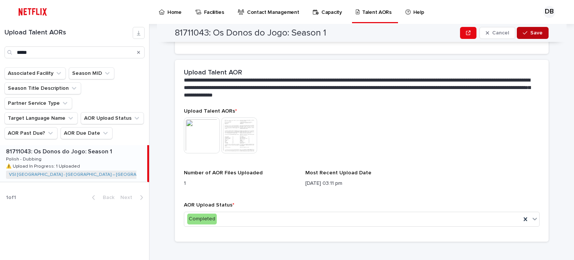
click at [536, 33] on span "Save" at bounding box center [536, 32] width 12 height 5
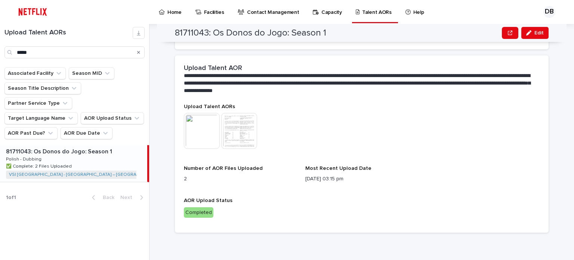
scroll to position [162, 0]
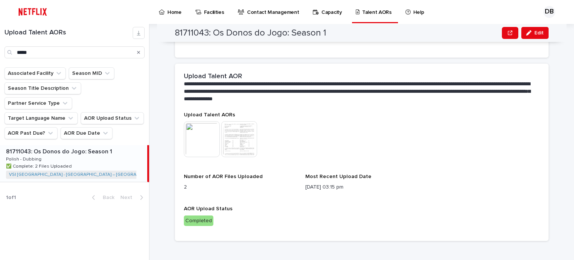
click at [140, 55] on div "Search" at bounding box center [139, 52] width 12 height 12
click at [139, 52] on icon "Search" at bounding box center [138, 52] width 3 height 3
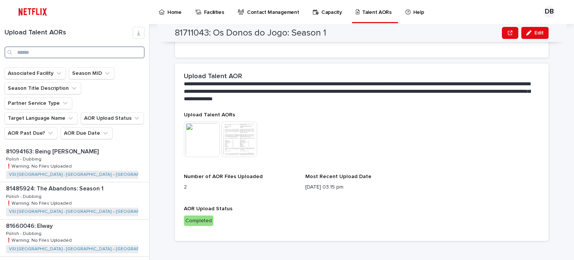
click at [124, 55] on input "Search" at bounding box center [74, 52] width 140 height 12
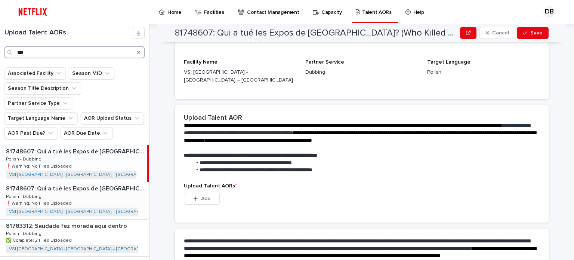
type input "***"
click at [120, 182] on div "81748607: Qui a tué les Expos de [GEOGRAPHIC_DATA]? (Who Killed the Montreal Ex…" at bounding box center [74, 200] width 149 height 37
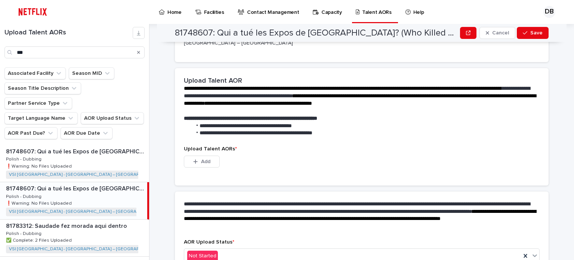
scroll to position [236, 0]
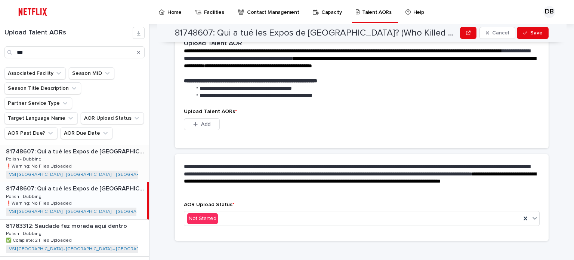
click at [113, 146] on p "81748607: Qui a tué les Expos de [GEOGRAPHIC_DATA]? (Who Killed the Montreal Ex…" at bounding box center [77, 150] width 142 height 9
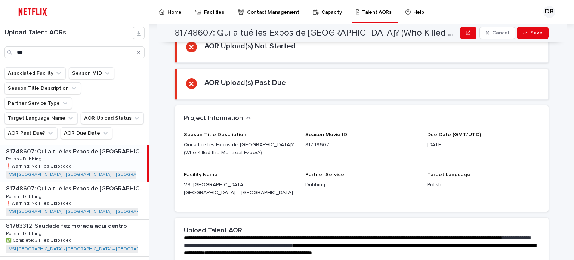
scroll to position [236, 0]
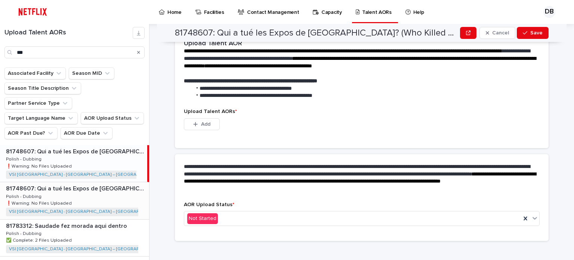
click at [92, 182] on div "81748607: Qui a tué les Expos de [GEOGRAPHIC_DATA]? (Who Killed the Montreal Ex…" at bounding box center [74, 200] width 149 height 37
click at [105, 155] on div "81748607: Qui a tué les Expos de [GEOGRAPHIC_DATA]? (Who Killed the Montreal Ex…" at bounding box center [74, 163] width 149 height 37
click at [100, 182] on div "81748607: Qui a tué les Expos de [GEOGRAPHIC_DATA]? (Who Killed the Montreal Ex…" at bounding box center [74, 200] width 149 height 37
click at [105, 149] on div "81748607: Qui a tué les Expos de [GEOGRAPHIC_DATA]? (Who Killed the Montreal Ex…" at bounding box center [74, 163] width 149 height 37
click at [212, 118] on button "Add" at bounding box center [202, 124] width 36 height 12
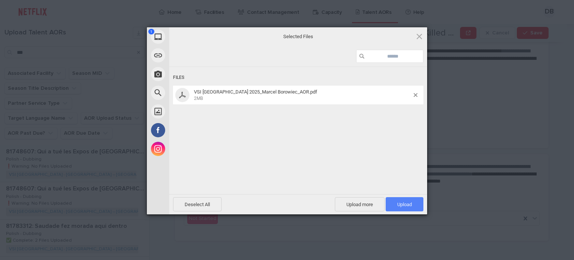
click at [390, 204] on span "Upload 1" at bounding box center [404, 204] width 38 height 14
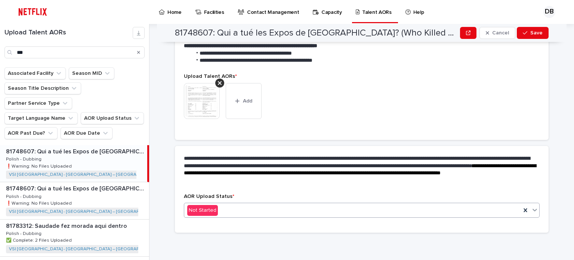
scroll to position [226, 0]
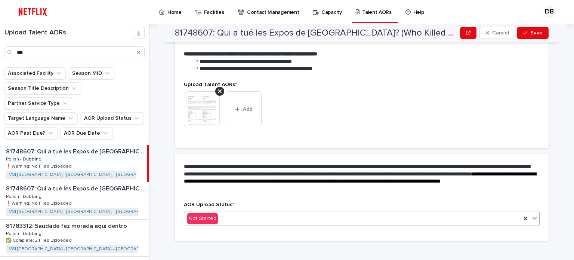
click at [260, 212] on div "Not Started" at bounding box center [352, 218] width 336 height 12
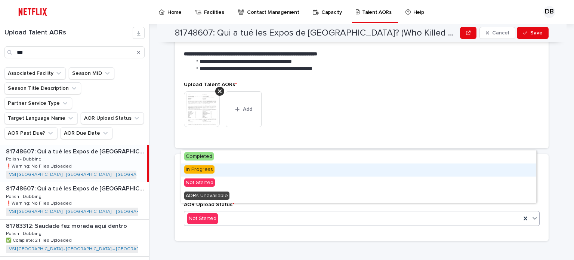
click at [245, 171] on div "In Progress" at bounding box center [358, 169] width 355 height 13
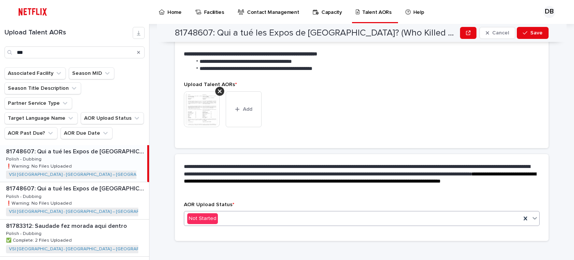
scroll to position [248, 0]
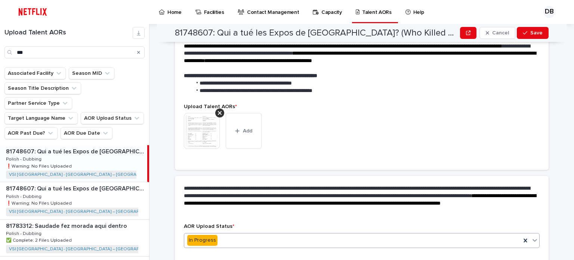
click at [209, 128] on img at bounding box center [202, 131] width 36 height 36
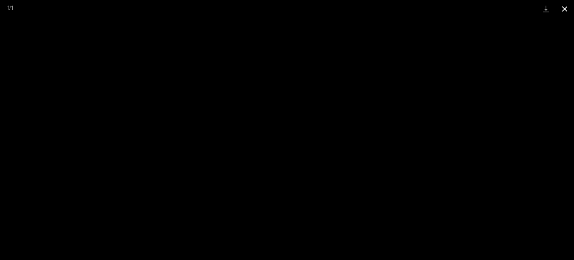
click at [569, 6] on button "Close gallery" at bounding box center [564, 9] width 19 height 18
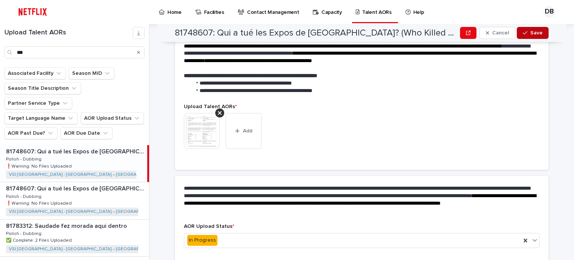
click at [530, 30] on span "Save" at bounding box center [536, 32] width 12 height 5
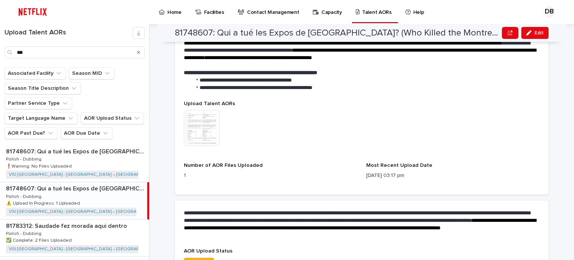
scroll to position [264, 0]
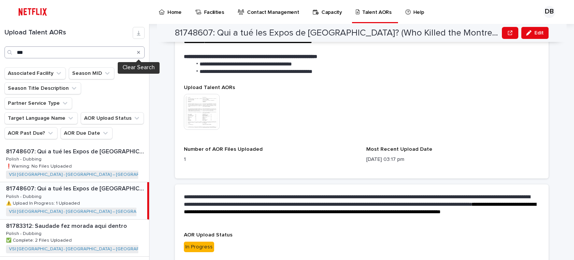
drag, startPoint x: 138, startPoint y: 51, endPoint x: 120, endPoint y: 55, distance: 18.0
click at [138, 51] on icon "Search" at bounding box center [138, 52] width 3 height 4
click at [120, 55] on input "***" at bounding box center [74, 52] width 140 height 12
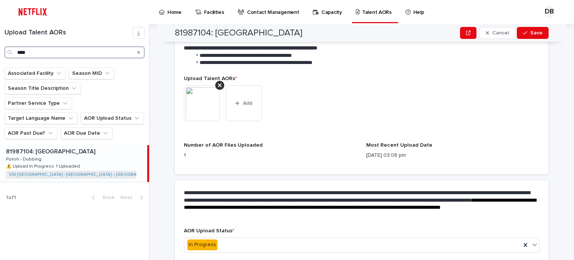
type input "****"
click at [117, 145] on div "81987104: [GEOGRAPHIC_DATA] 81987104: [GEOGRAPHIC_DATA] Polish - Dubbing Polish…" at bounding box center [73, 163] width 147 height 37
click at [240, 102] on button "Add" at bounding box center [244, 103] width 36 height 36
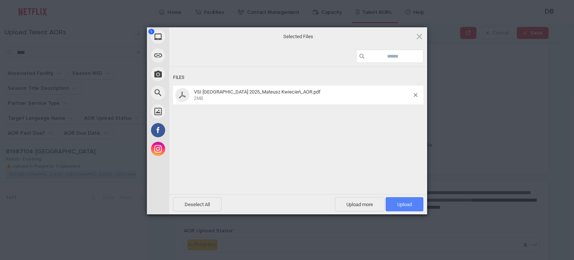
click at [412, 204] on span "Upload 1" at bounding box center [404, 204] width 38 height 14
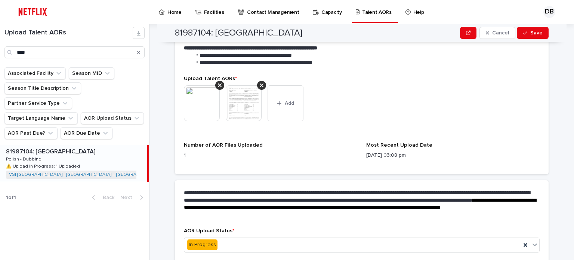
click at [251, 98] on img at bounding box center [244, 103] width 36 height 36
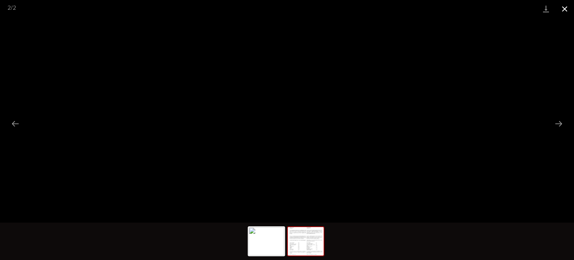
click at [569, 9] on button "Close gallery" at bounding box center [564, 9] width 19 height 18
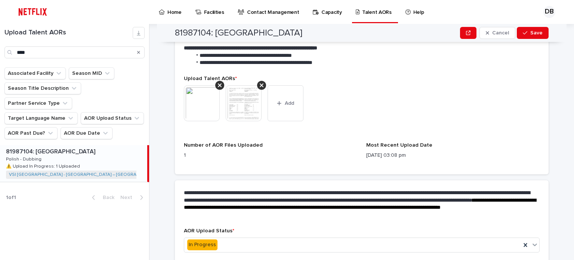
click at [201, 104] on img at bounding box center [202, 103] width 36 height 36
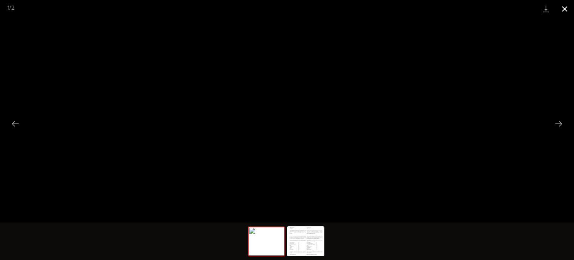
click at [562, 7] on button "Close gallery" at bounding box center [564, 9] width 19 height 18
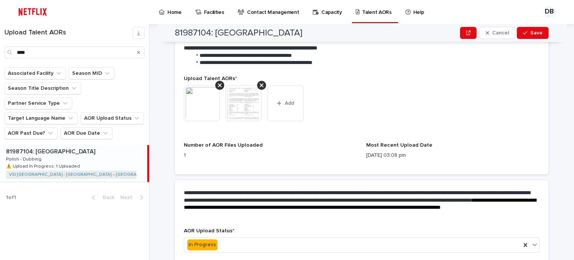
click at [246, 101] on img at bounding box center [244, 103] width 36 height 36
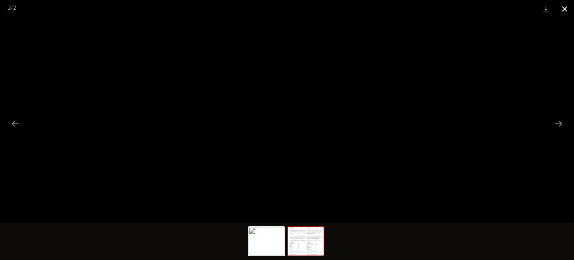
click at [564, 7] on button "Close gallery" at bounding box center [564, 9] width 19 height 18
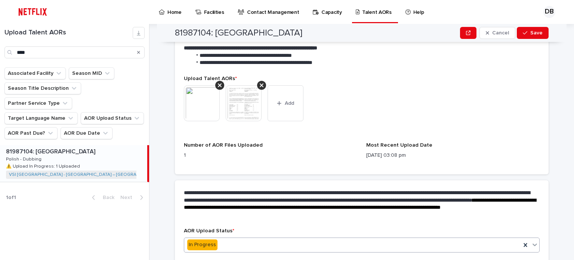
click at [243, 238] on div "In Progress" at bounding box center [352, 244] width 336 height 12
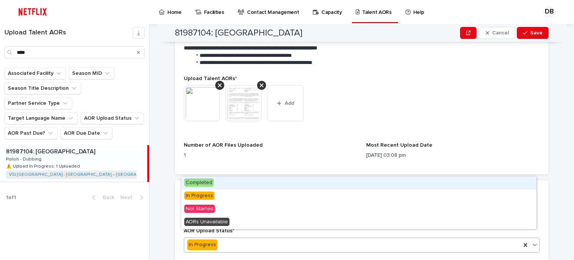
click at [235, 185] on div "Completed" at bounding box center [358, 182] width 355 height 13
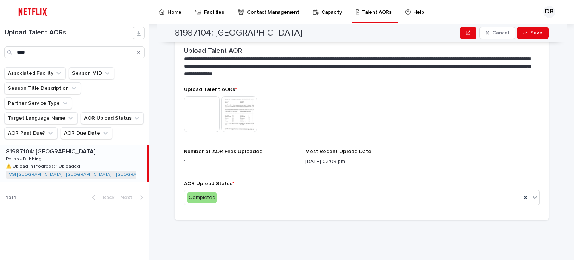
scroll to position [202, 0]
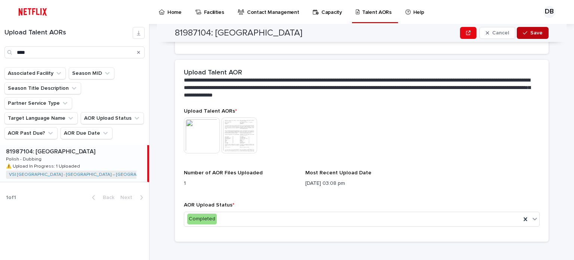
click at [529, 35] on button "Save" at bounding box center [532, 33] width 32 height 12
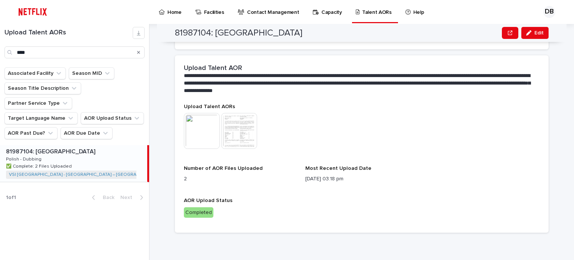
scroll to position [162, 0]
